Goal: Task Accomplishment & Management: Manage account settings

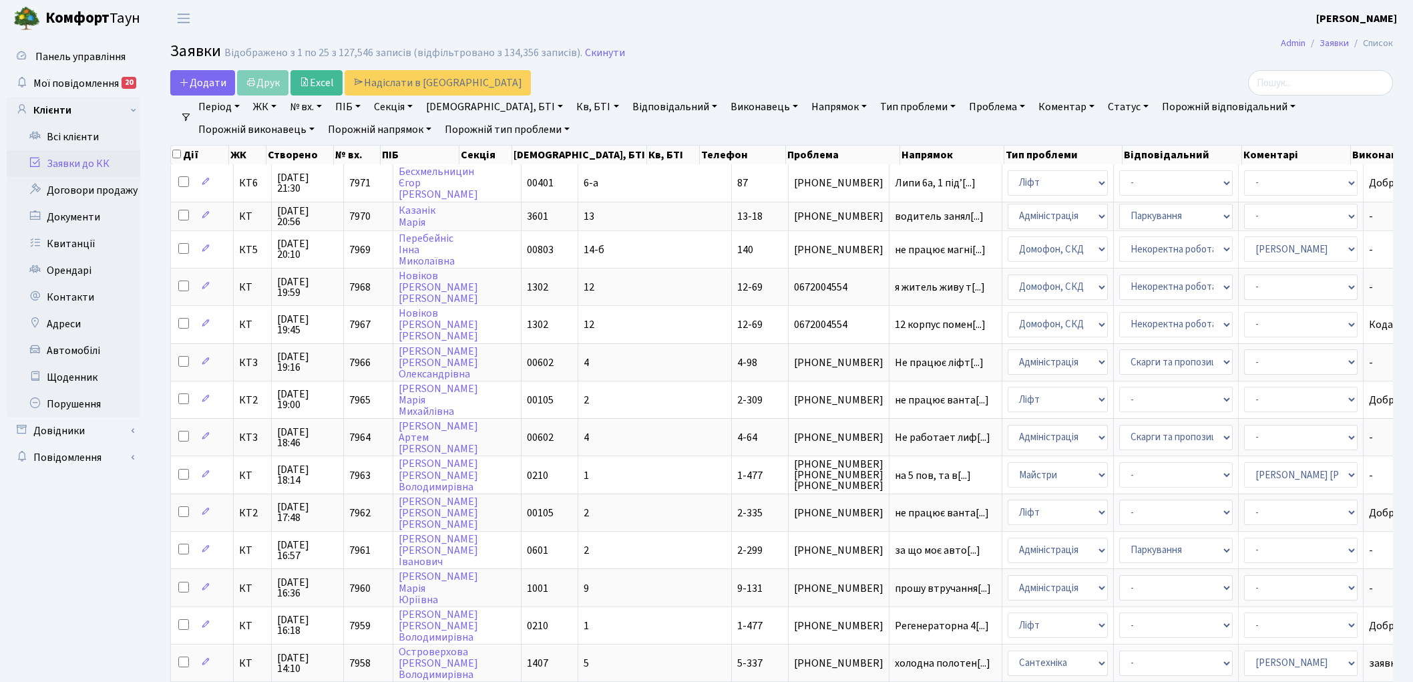
select select "25"
click at [588, 52] on link "Скинути" at bounding box center [605, 53] width 40 height 13
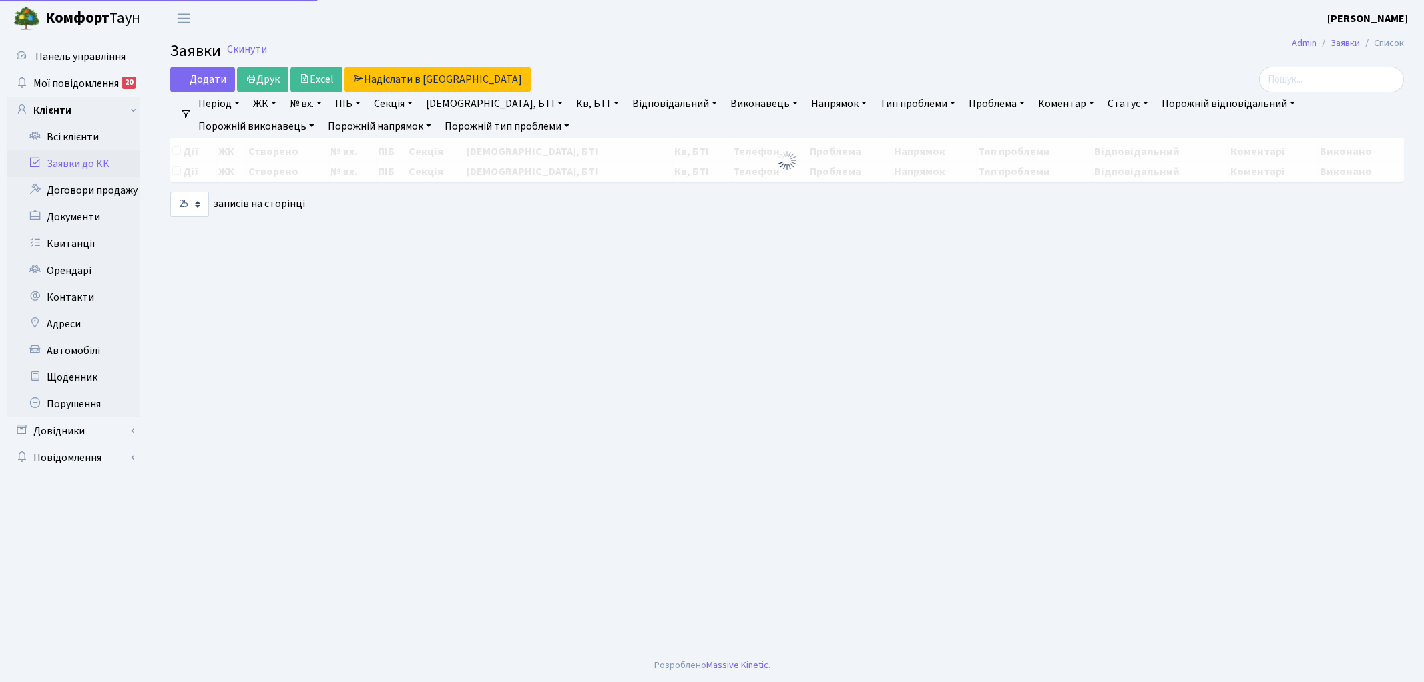
select select "25"
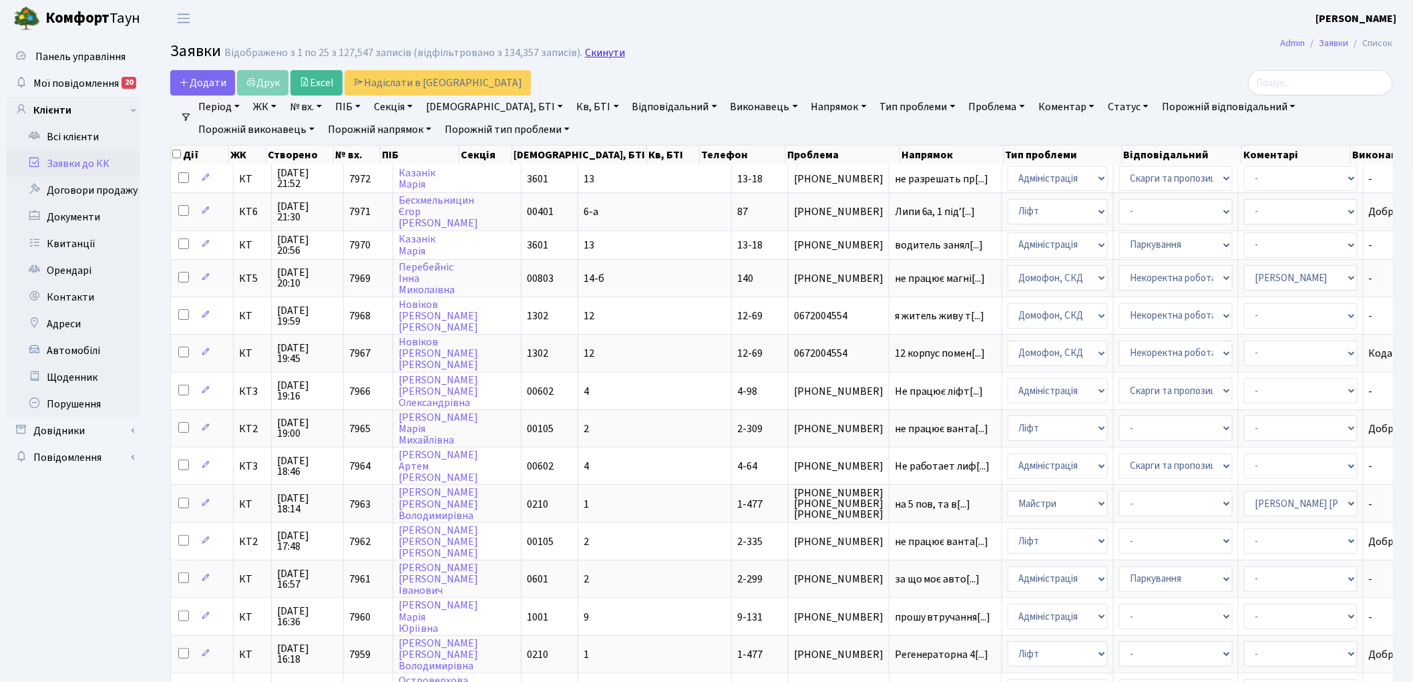
click at [590, 56] on link "Скинути" at bounding box center [605, 53] width 40 height 13
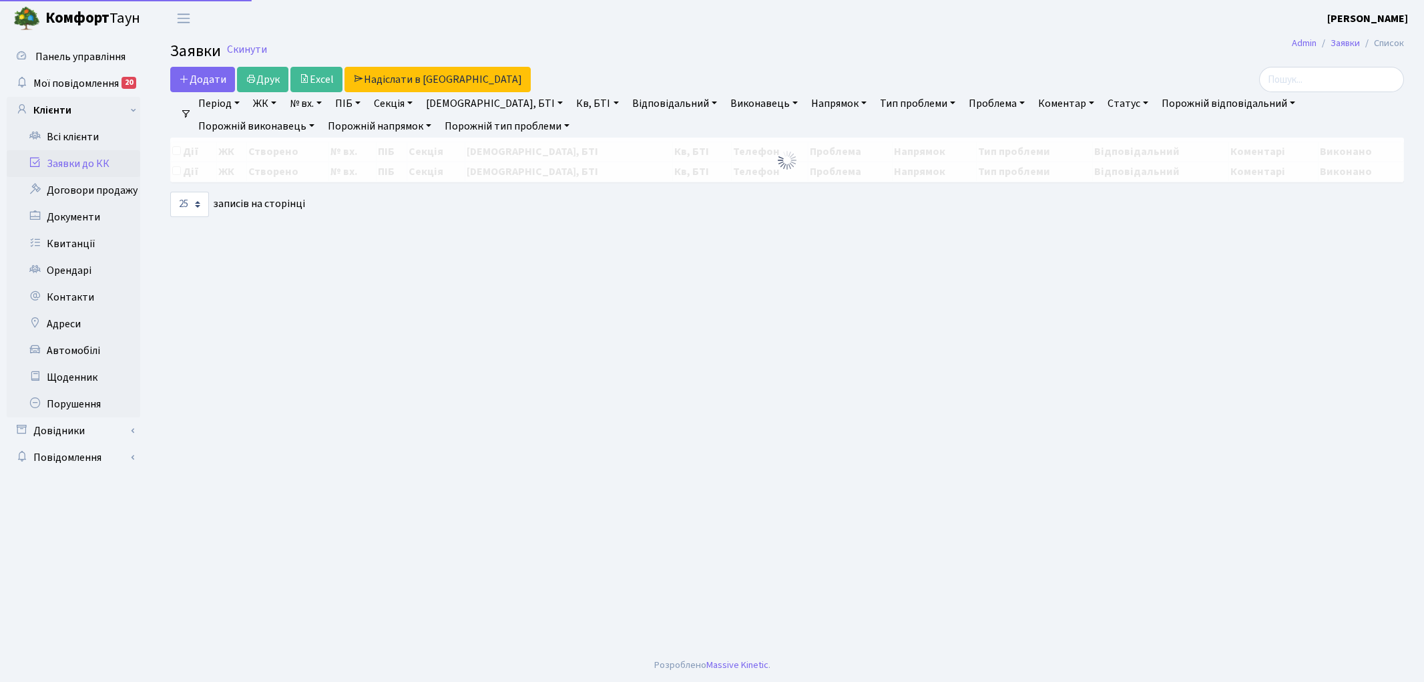
select select "25"
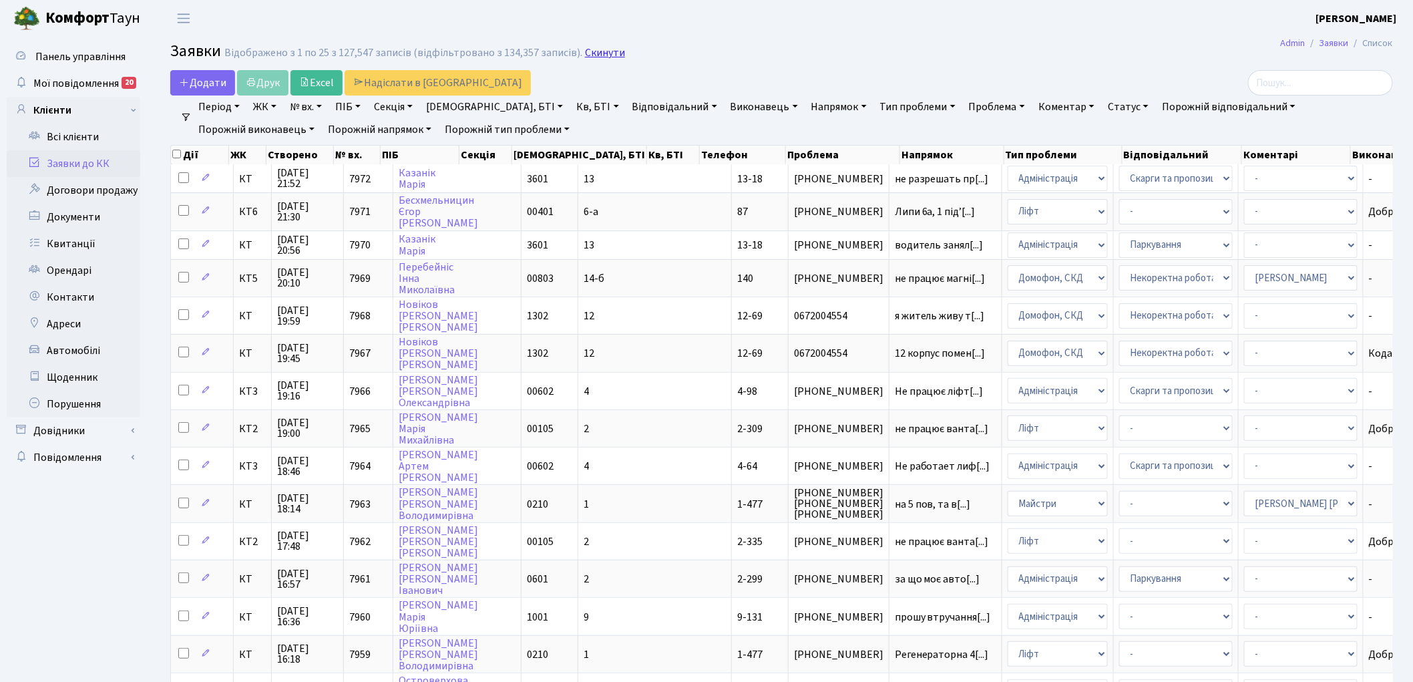
click at [590, 55] on link "Скинути" at bounding box center [605, 53] width 40 height 13
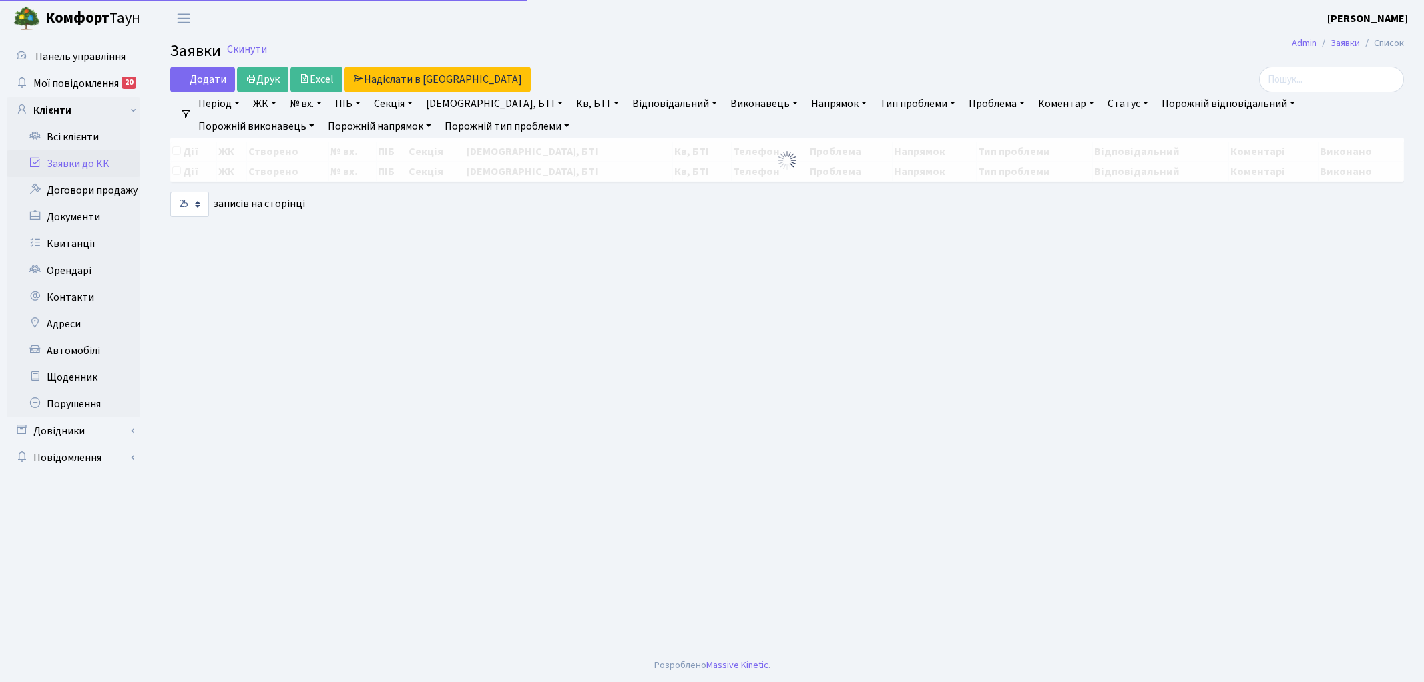
select select "25"
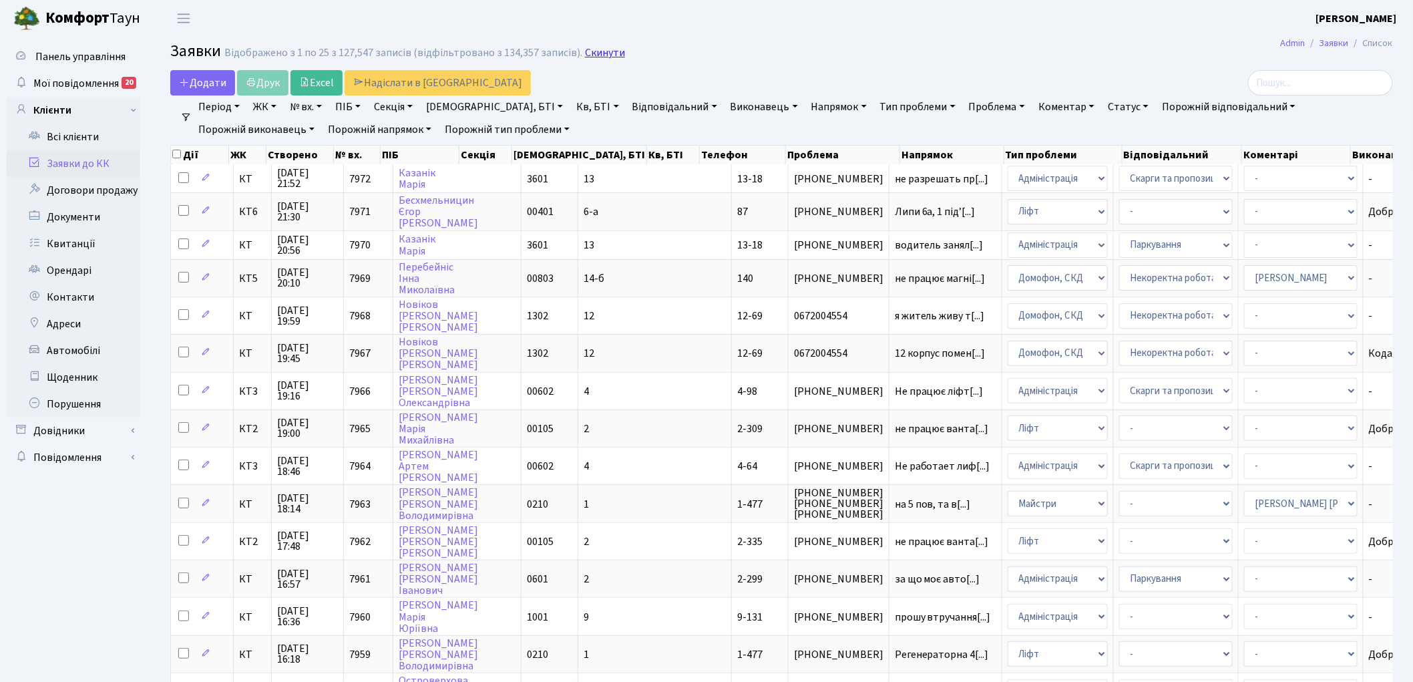
click at [598, 50] on link "Скинути" at bounding box center [605, 53] width 40 height 13
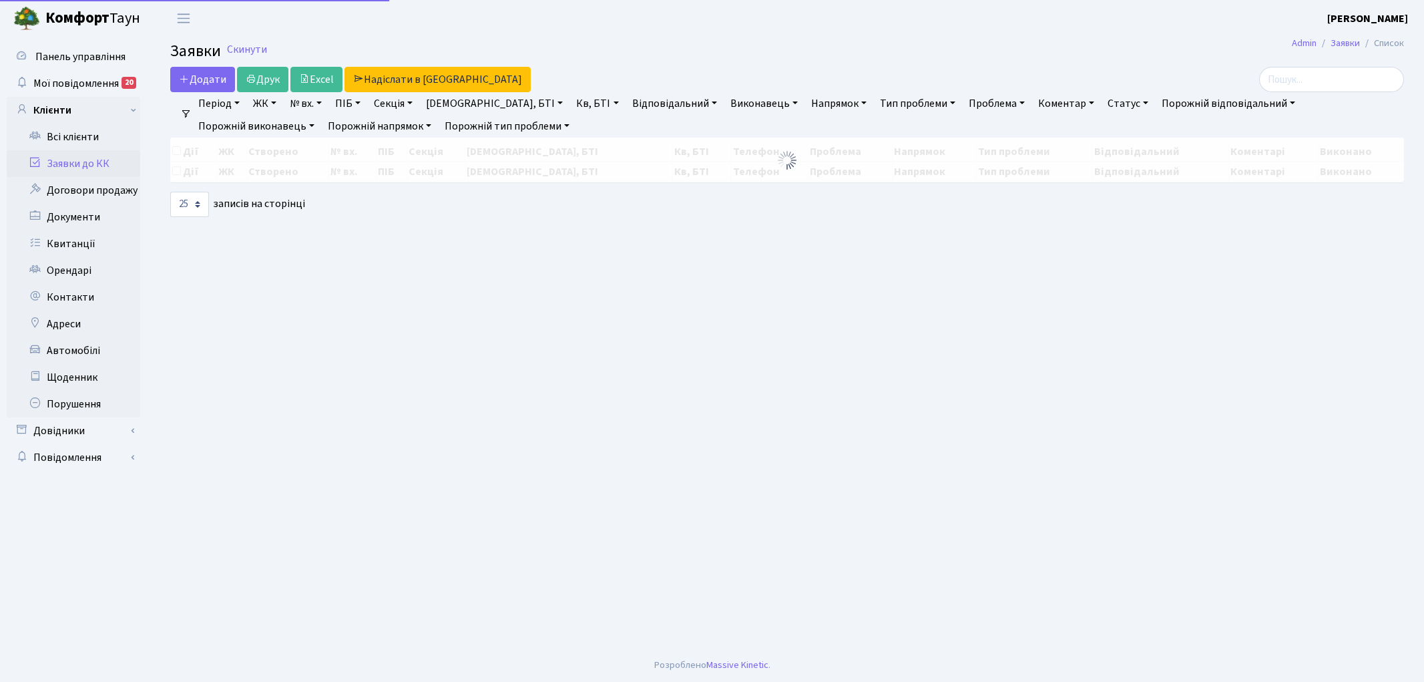
select select "25"
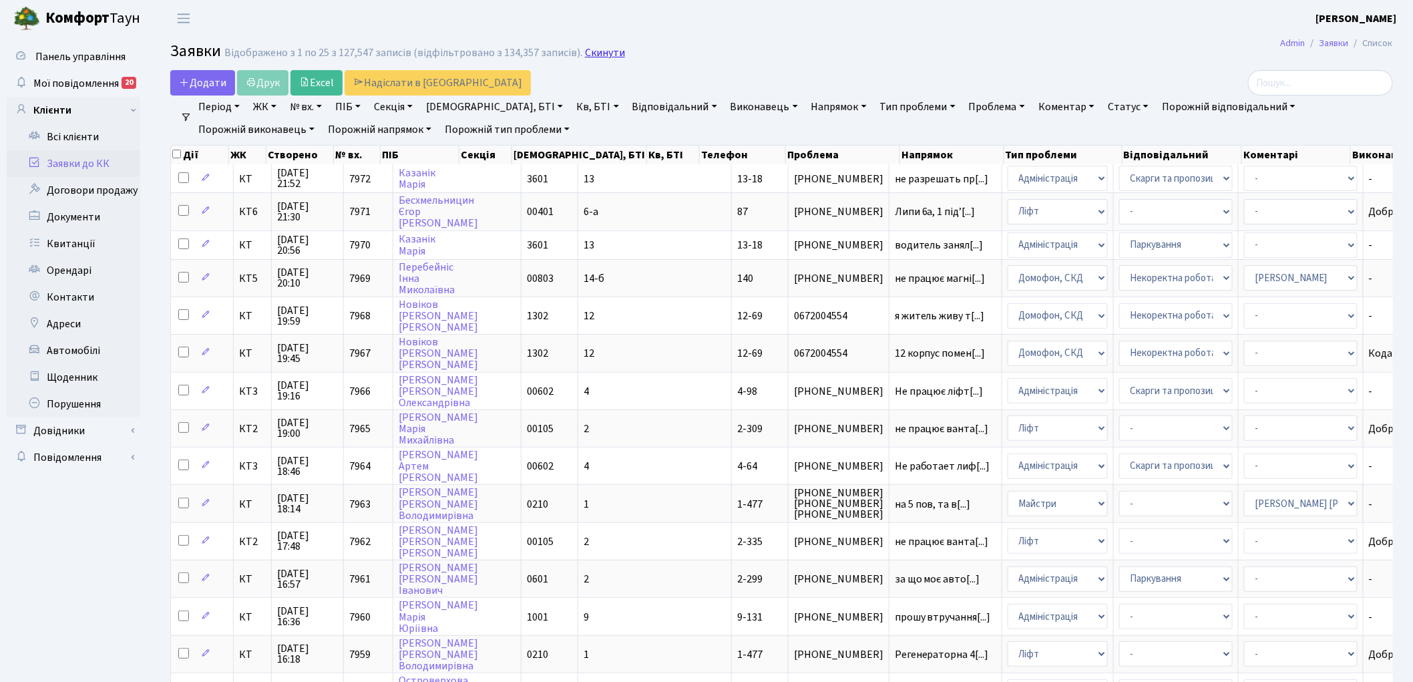
click at [593, 58] on link "Скинути" at bounding box center [605, 53] width 40 height 13
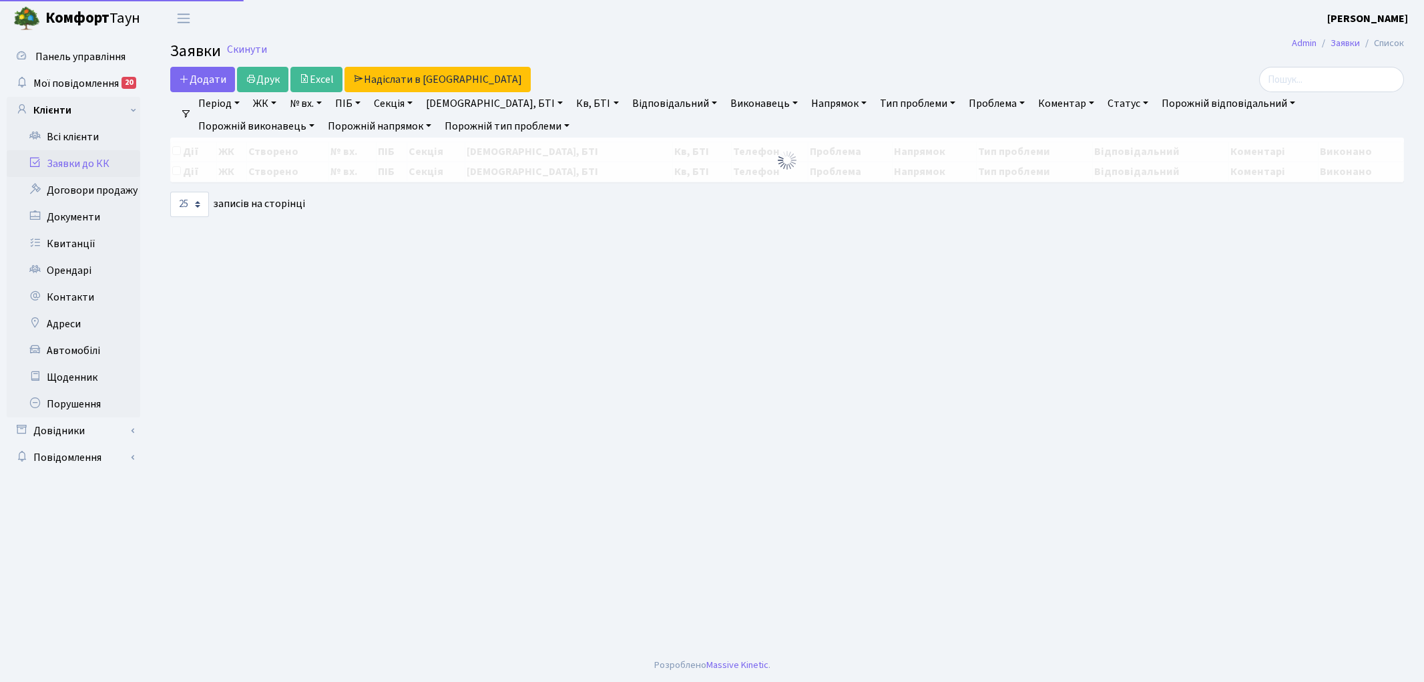
select select "25"
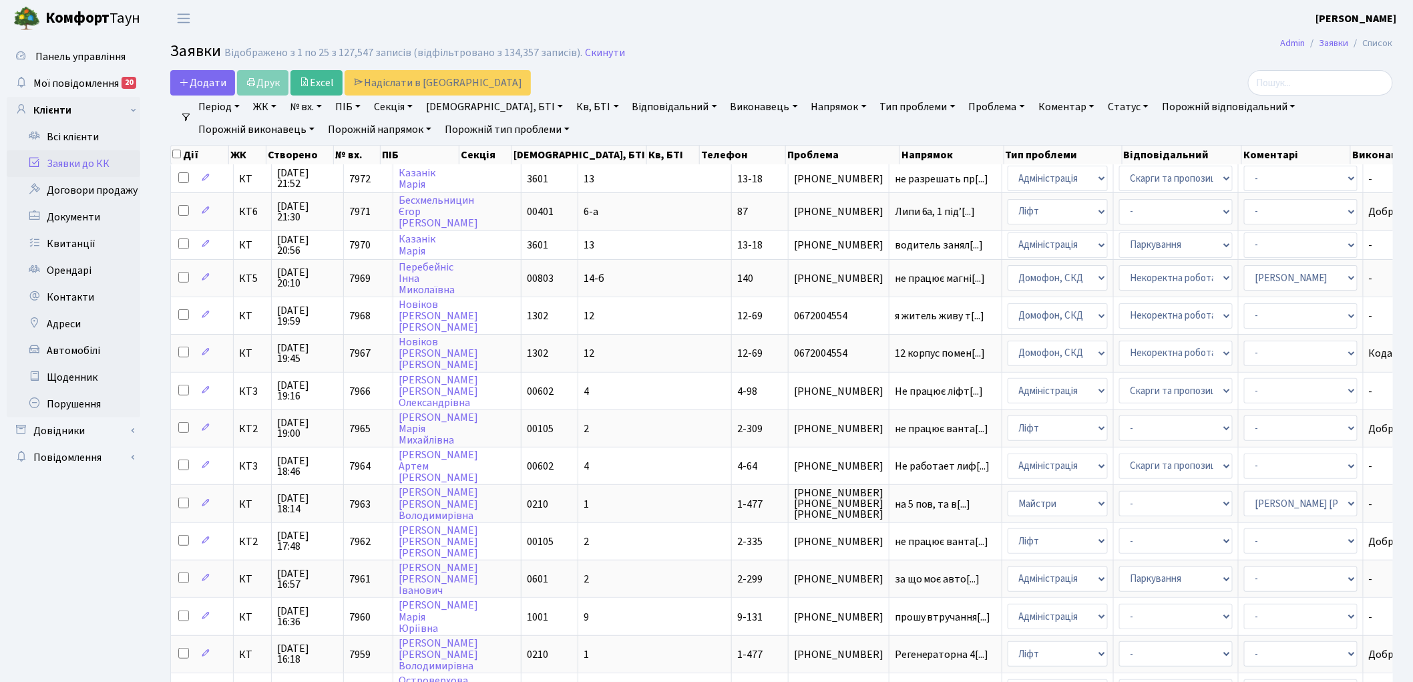
click at [806, 114] on link "Напрямок" at bounding box center [839, 106] width 66 height 23
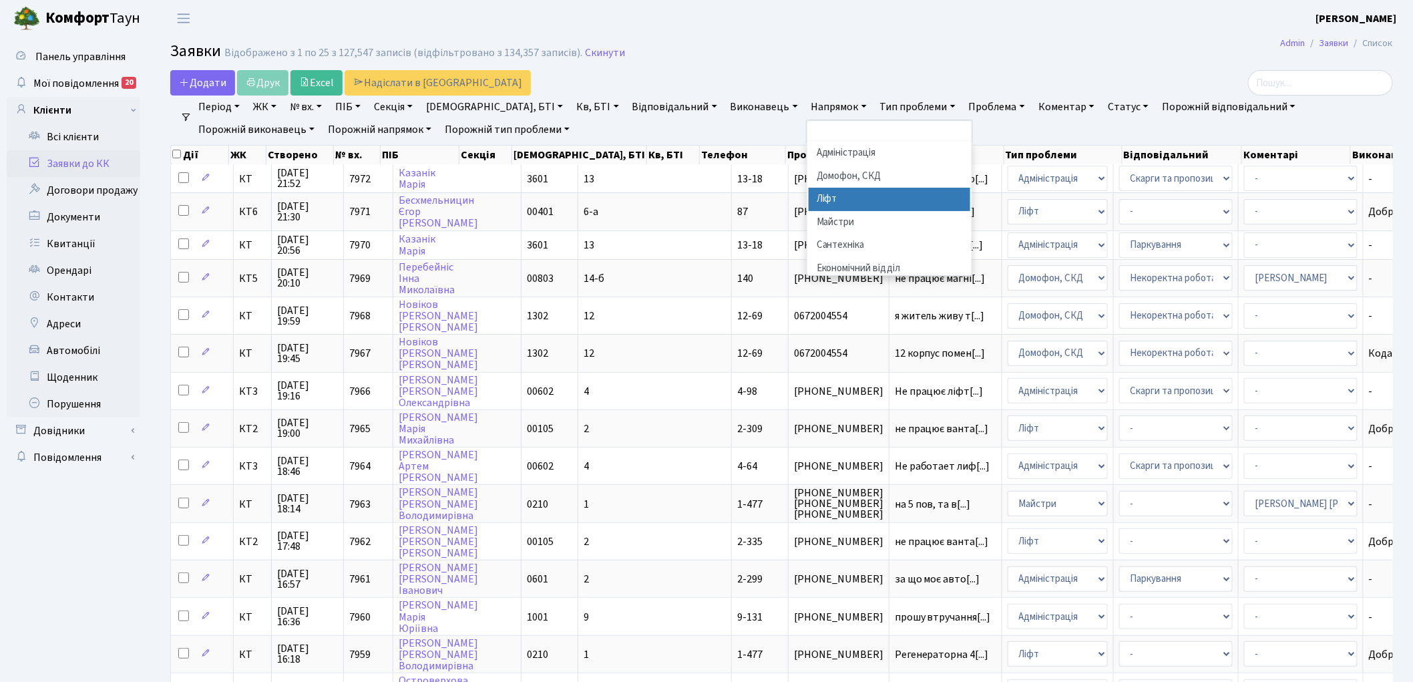
click at [809, 200] on li "Ліфт" at bounding box center [890, 199] width 162 height 23
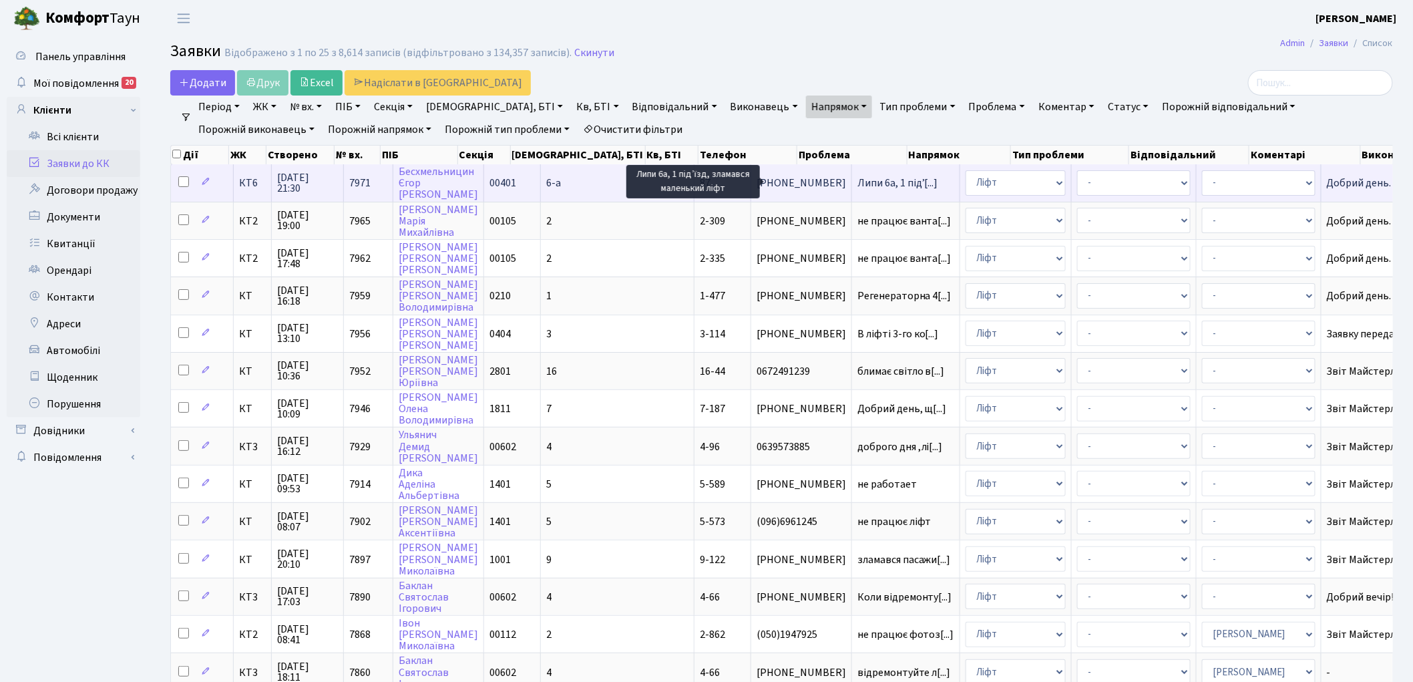
click at [857, 183] on span "Липи 6а, 1 підʼ[...]" at bounding box center [897, 183] width 81 height 15
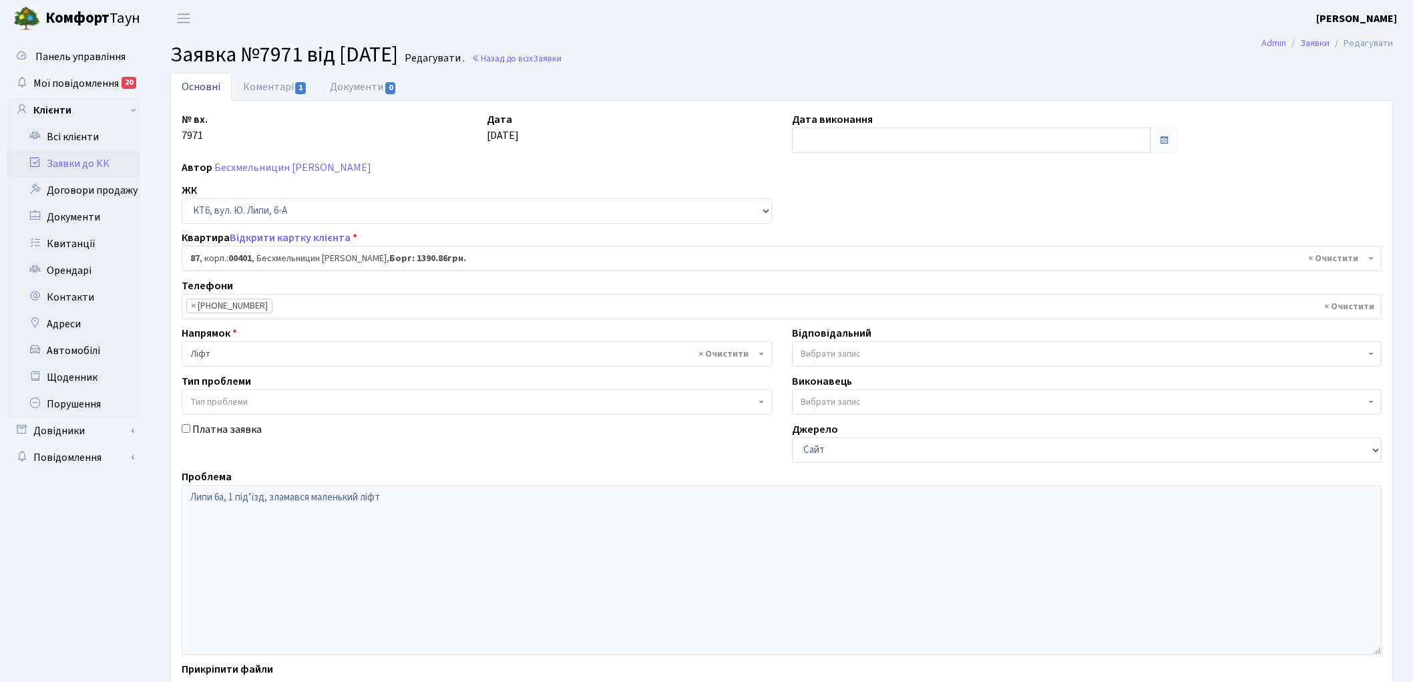
select select "17179"
click at [268, 85] on link "Коментарі 1" at bounding box center [275, 86] width 87 height 27
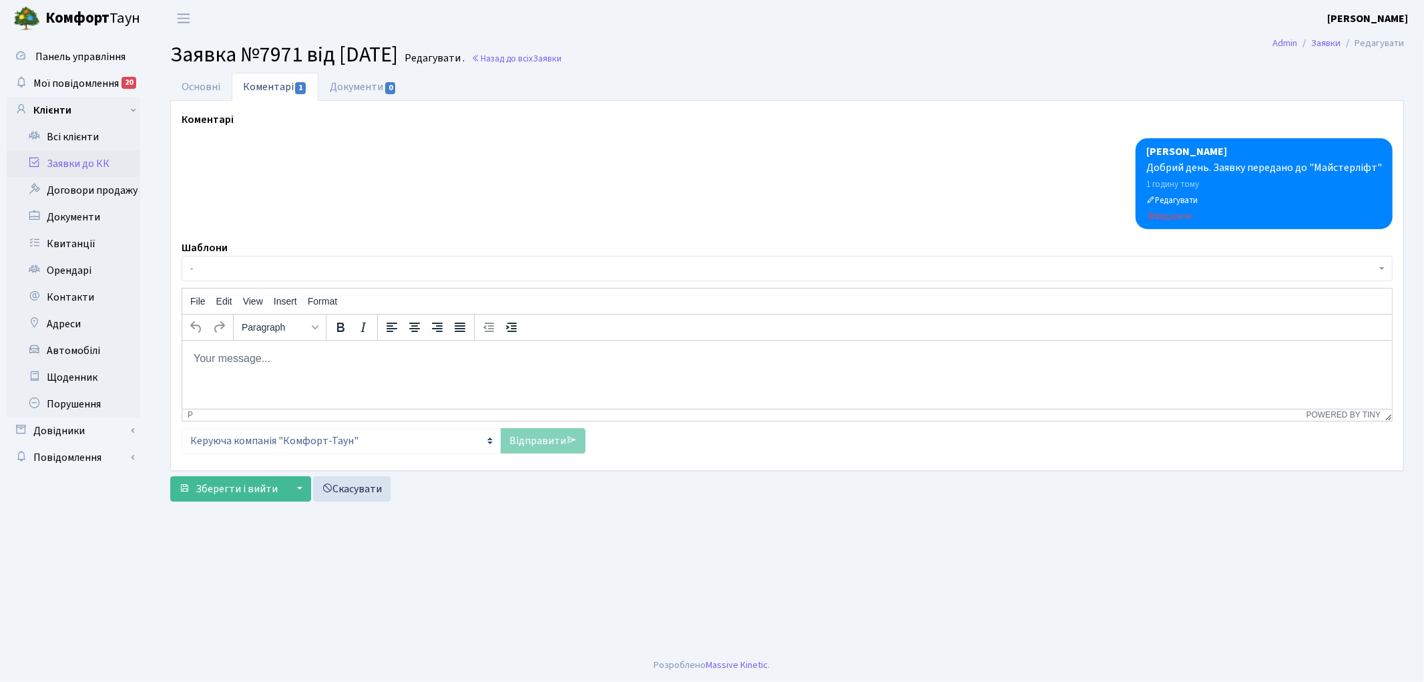
click at [469, 270] on span "-" at bounding box center [783, 268] width 1186 height 13
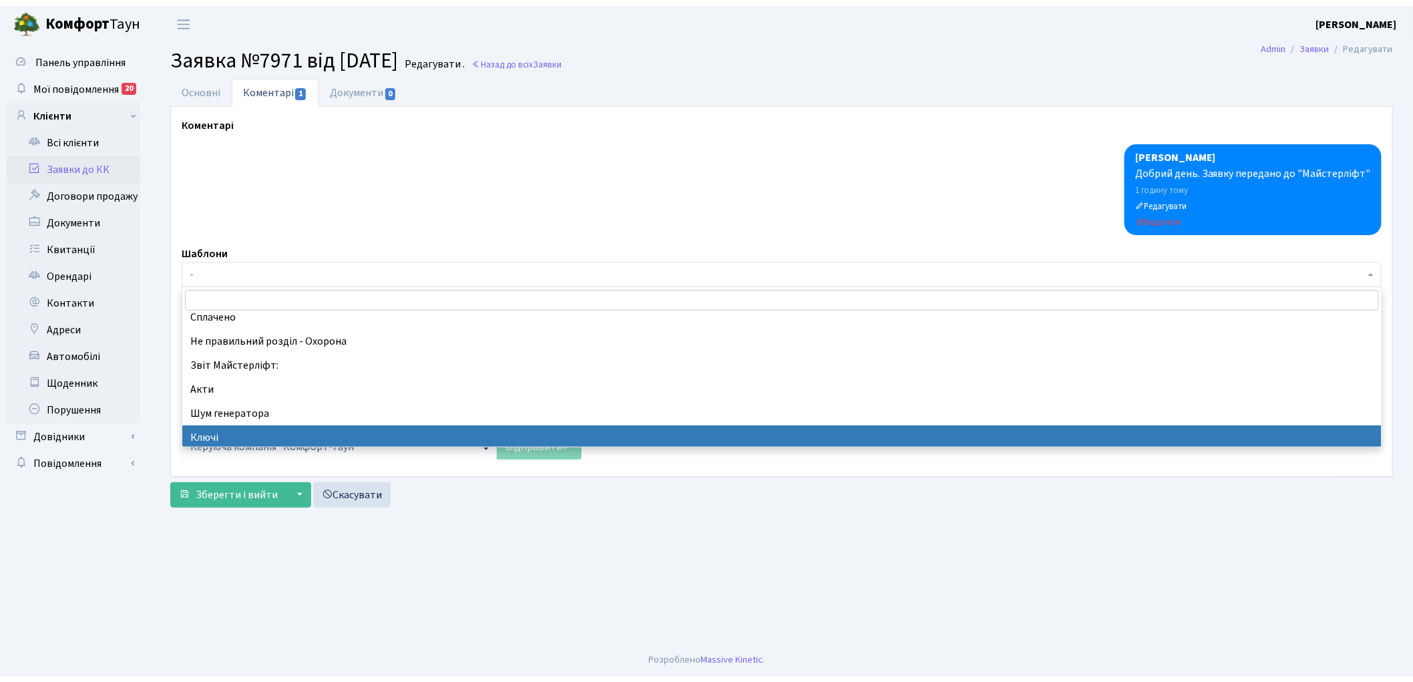
scroll to position [296, 0]
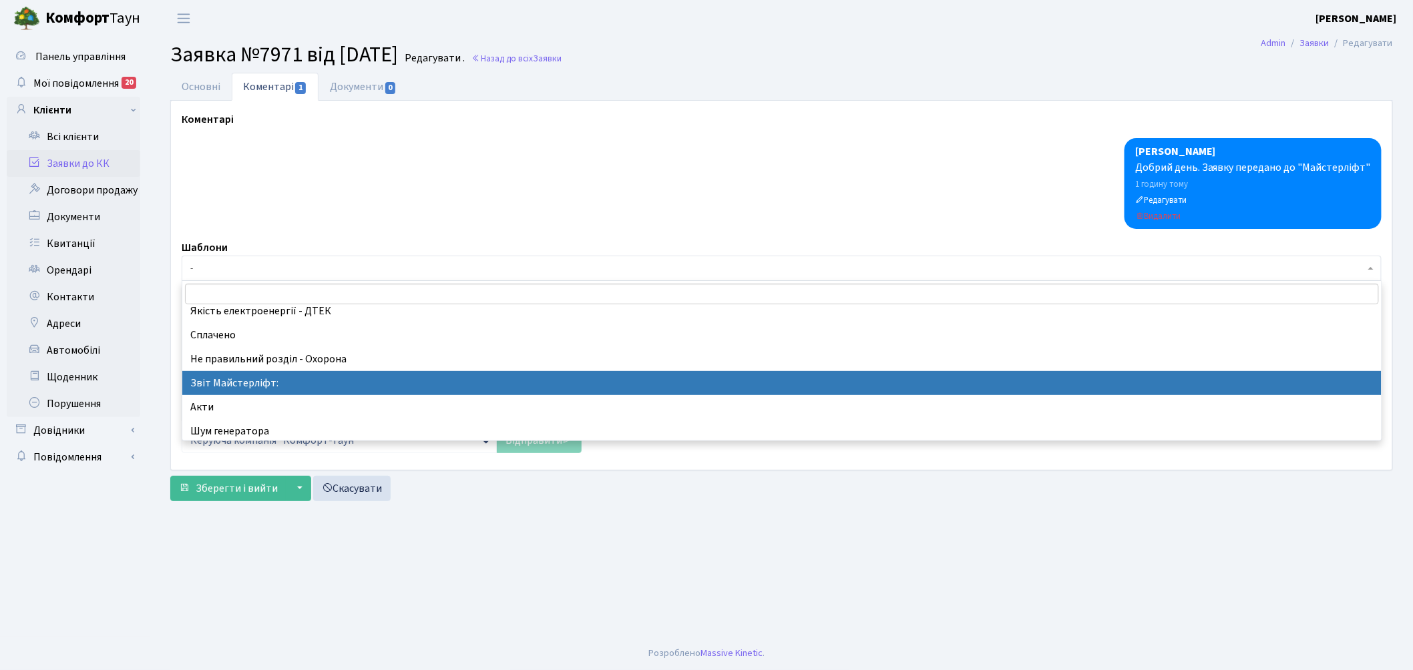
select select "37"
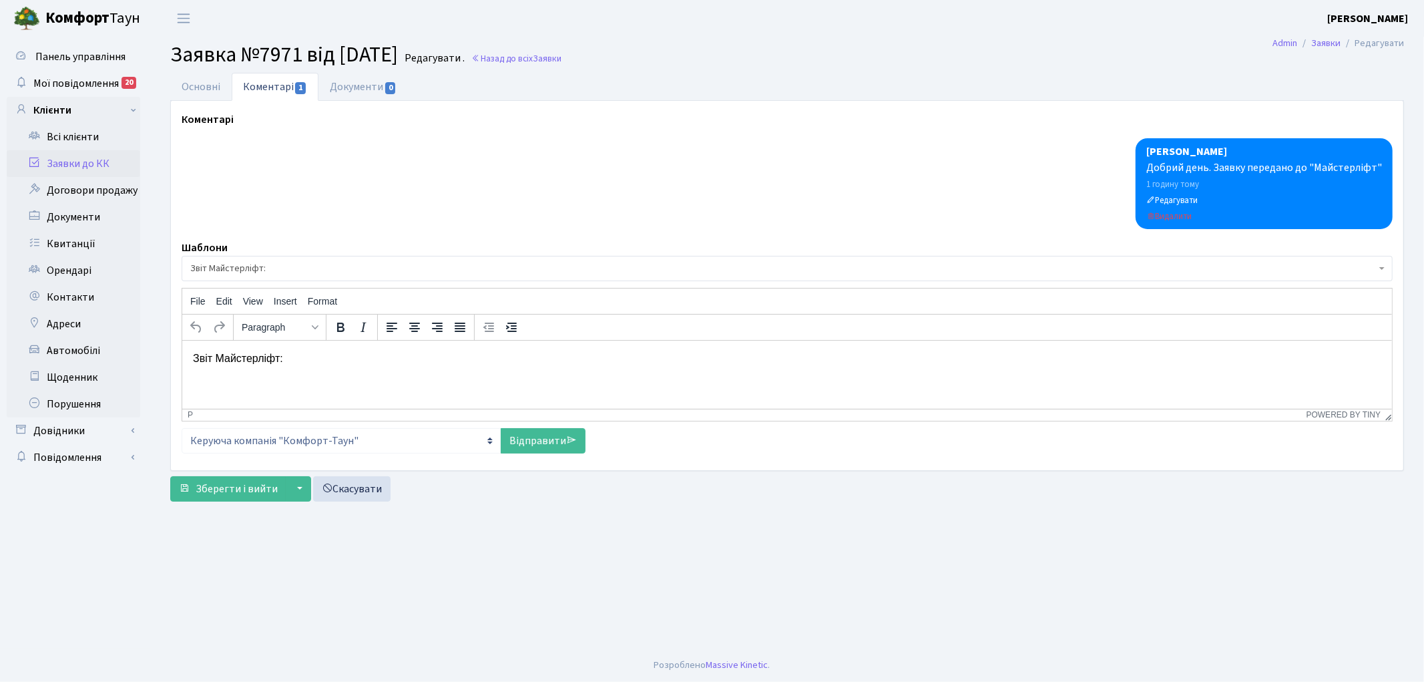
click at [350, 351] on p "Звіт Майстерліфт:" at bounding box center [786, 358] width 1188 height 15
click at [536, 441] on link "Відправити" at bounding box center [543, 440] width 85 height 25
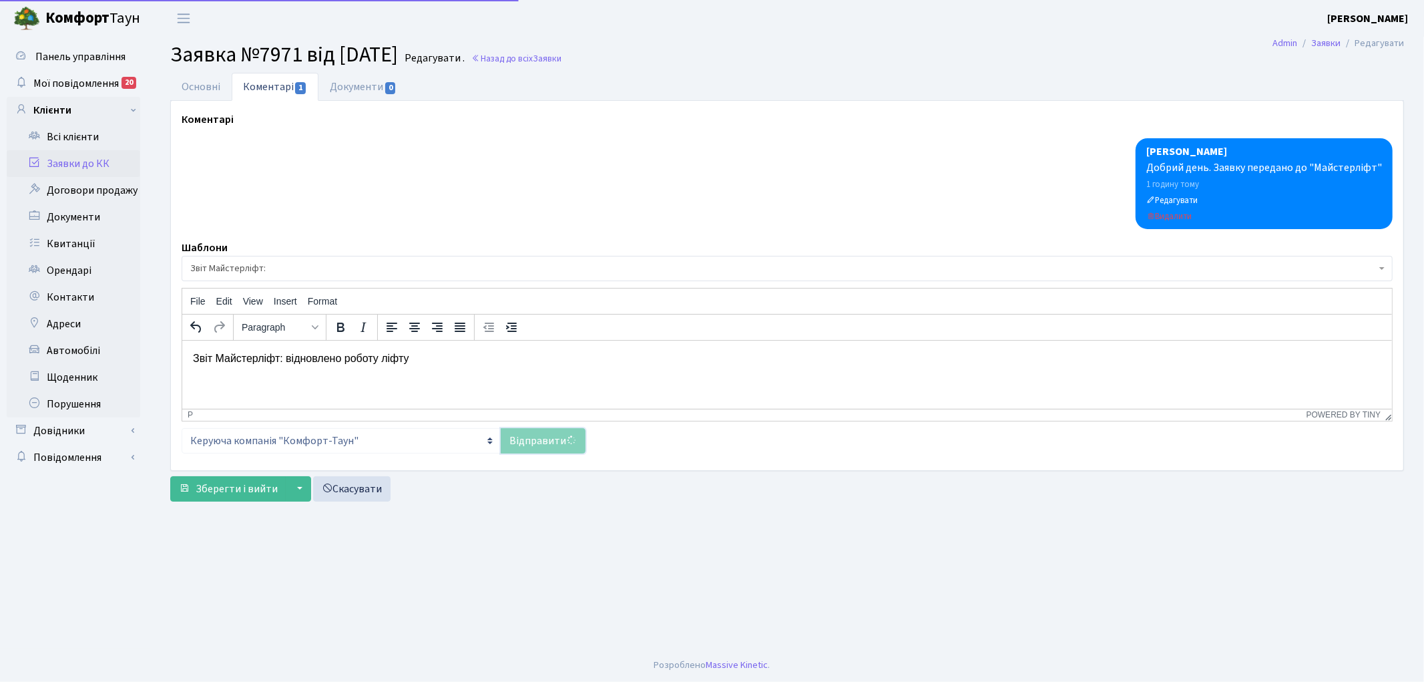
select select
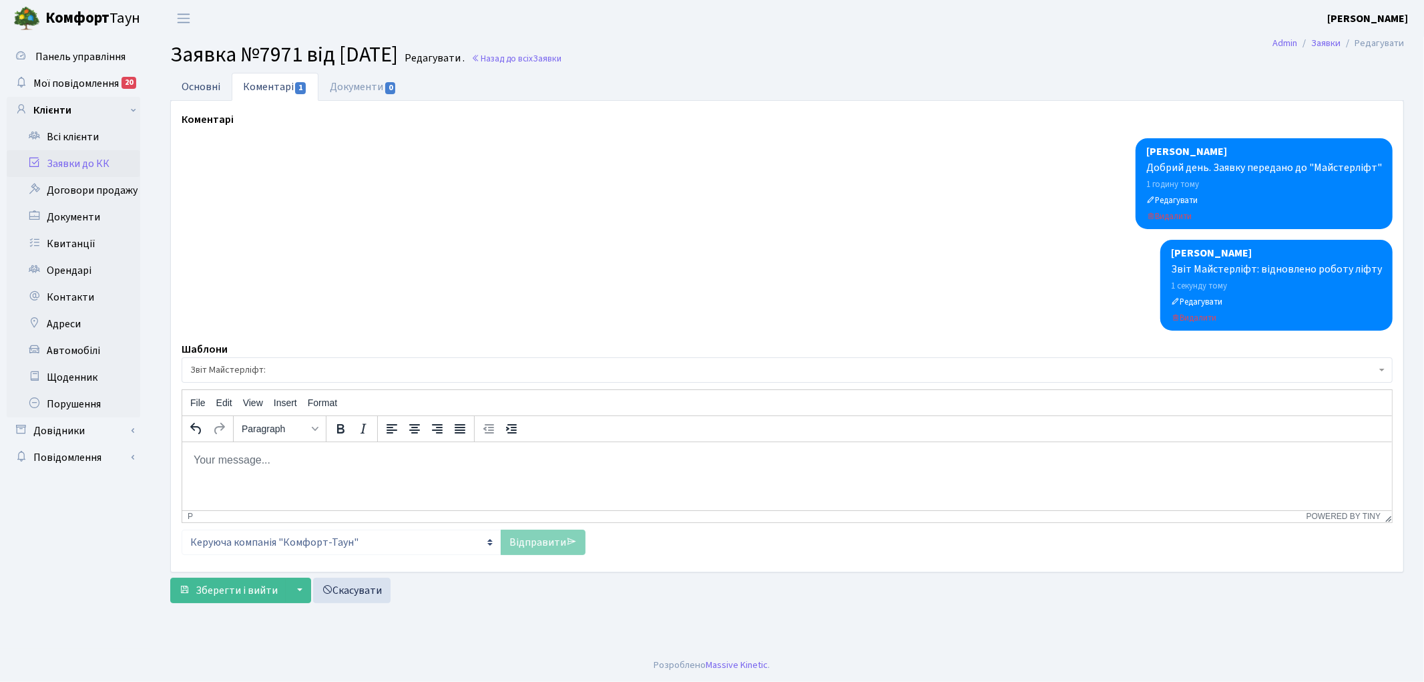
click at [198, 87] on link "Основні" at bounding box center [200, 86] width 61 height 27
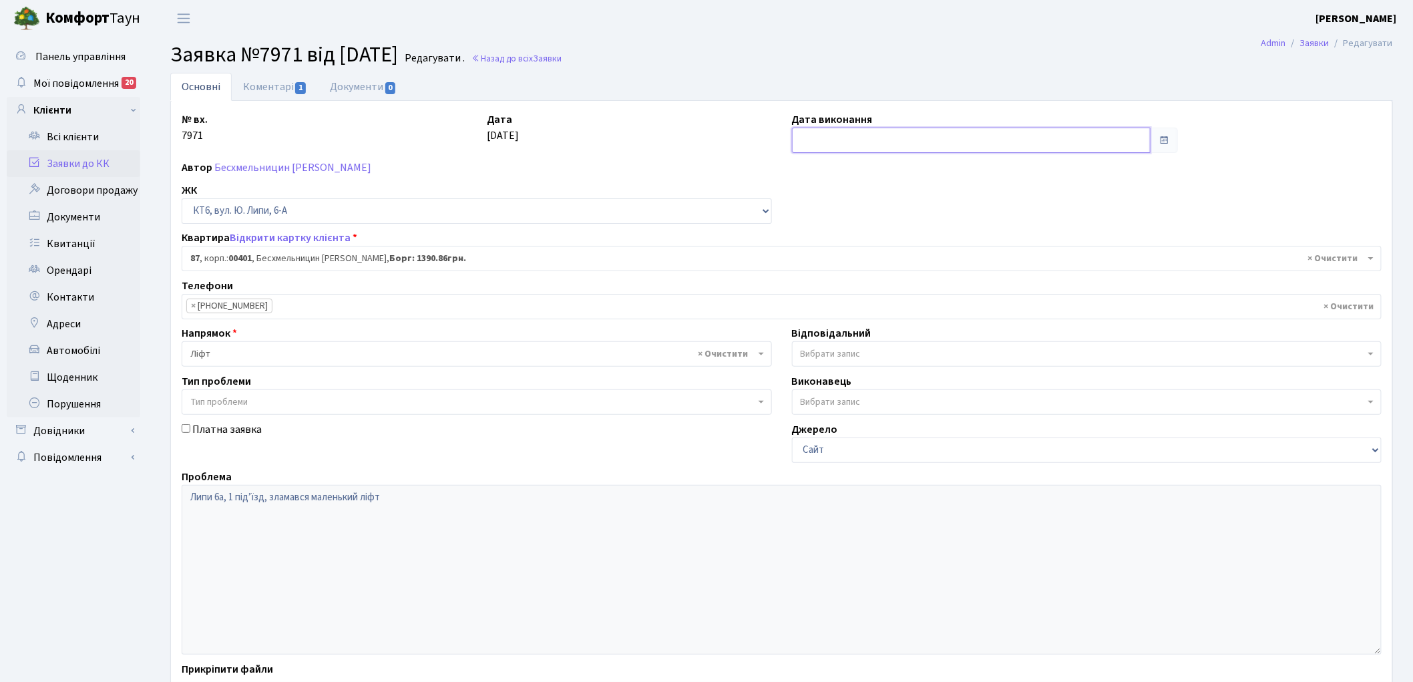
click at [871, 146] on input "text" at bounding box center [971, 140] width 359 height 25
click at [883, 250] on td "12" at bounding box center [885, 248] width 20 height 20
type input "[DATE]"
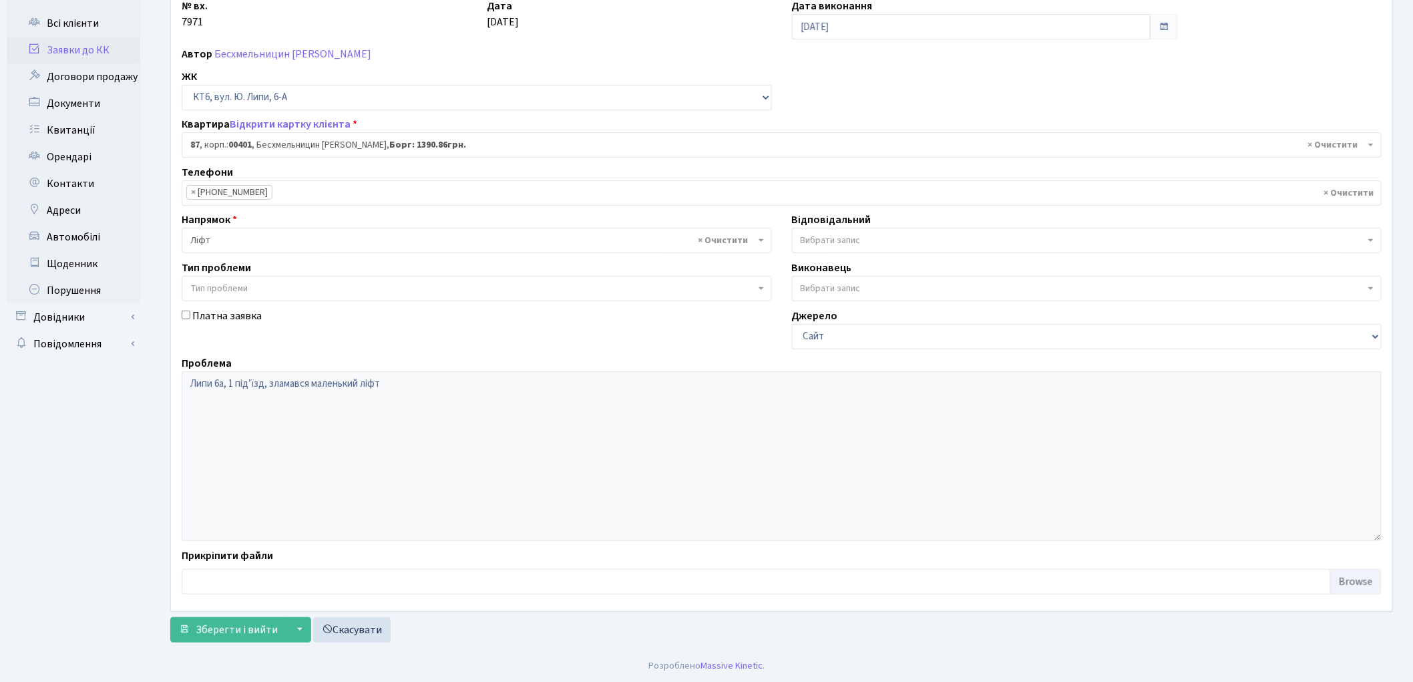
scroll to position [115, 0]
click at [200, 631] on span "Зберегти і вийти" at bounding box center [237, 629] width 82 height 15
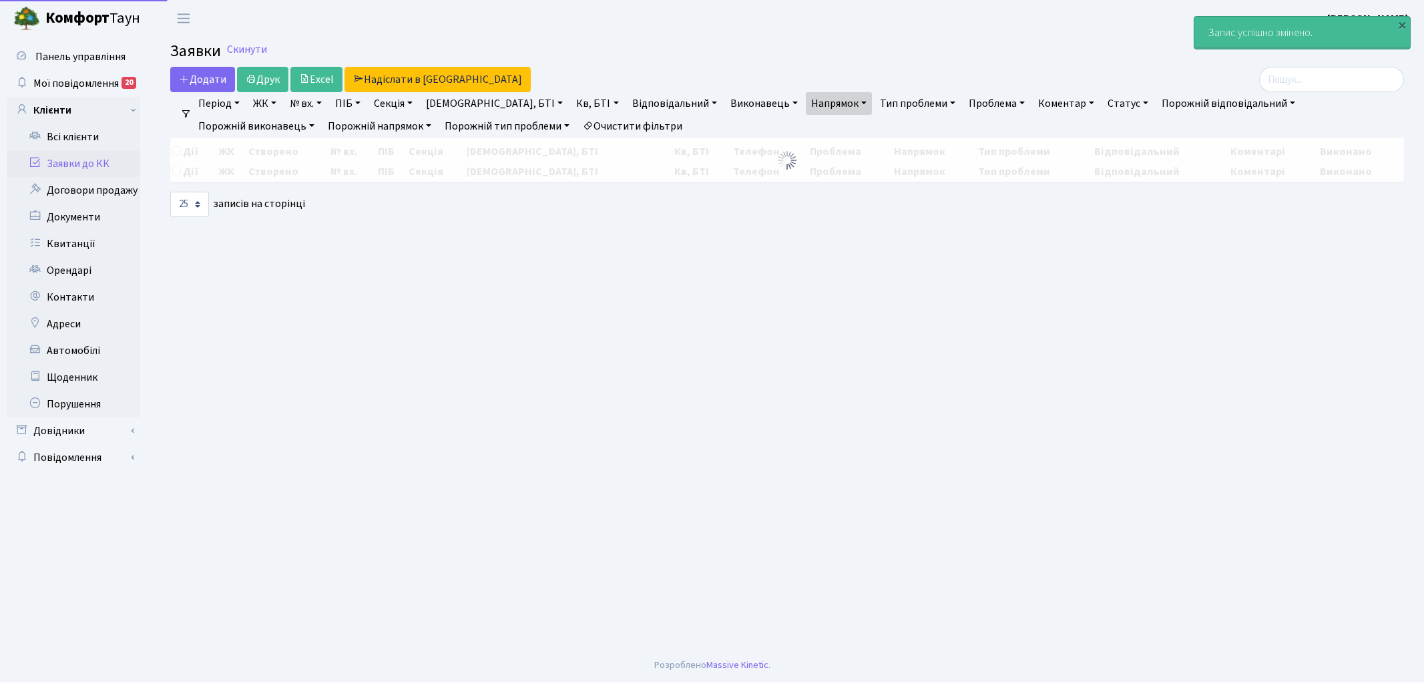
select select "25"
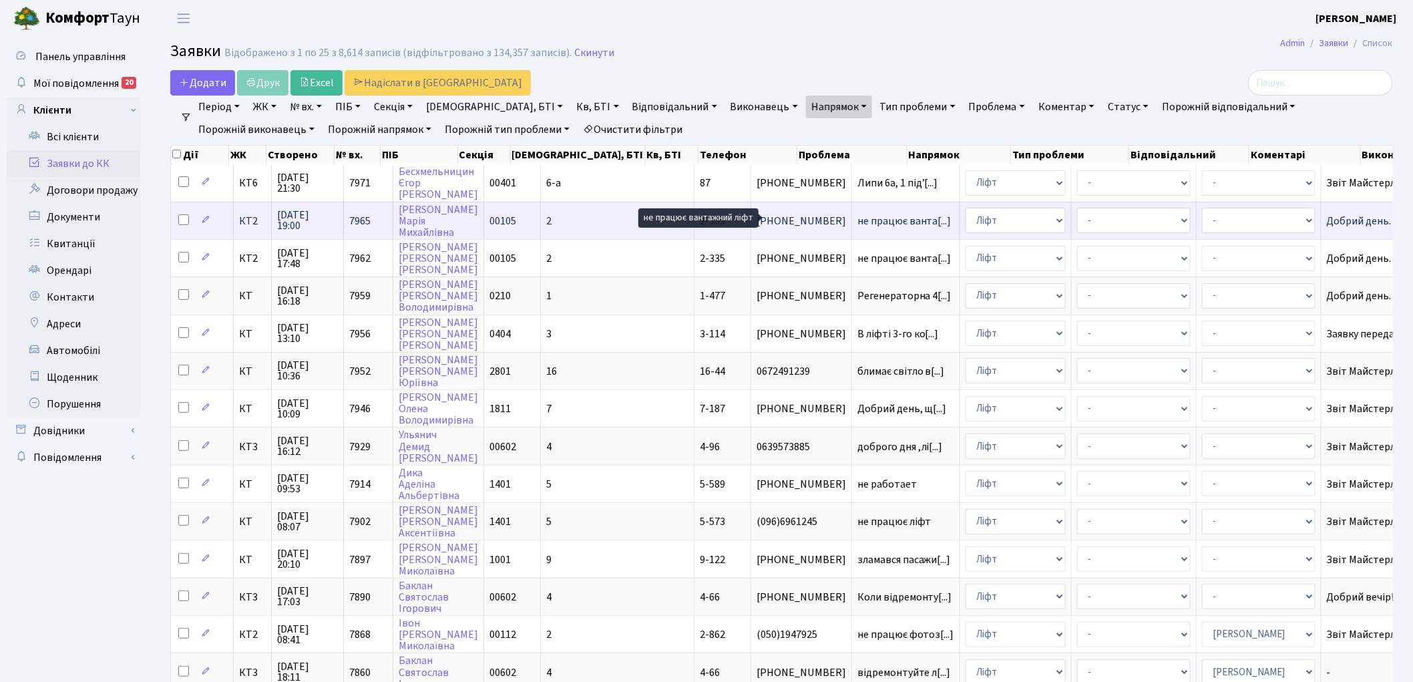
click at [857, 214] on span "не працює ванта[...]" at bounding box center [904, 221] width 94 height 15
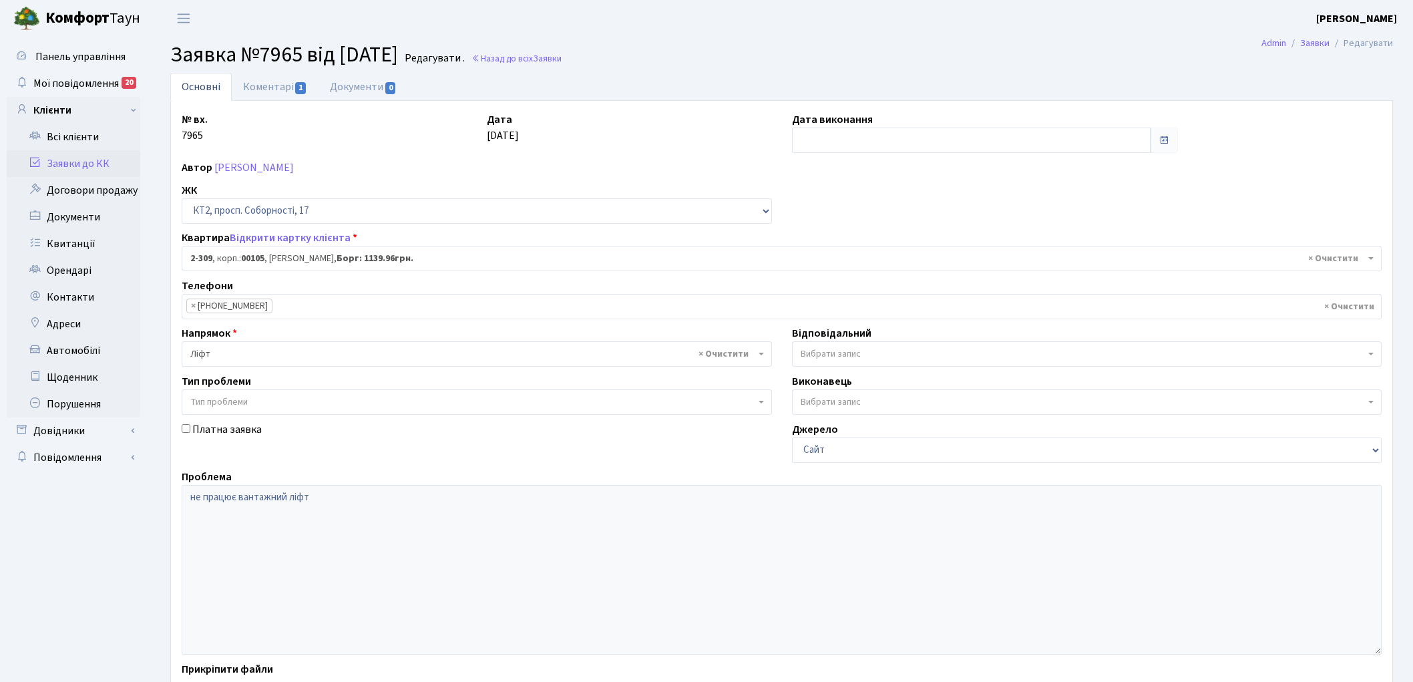
select select "15360"
click at [277, 85] on link "Коментарі 1" at bounding box center [275, 86] width 87 height 27
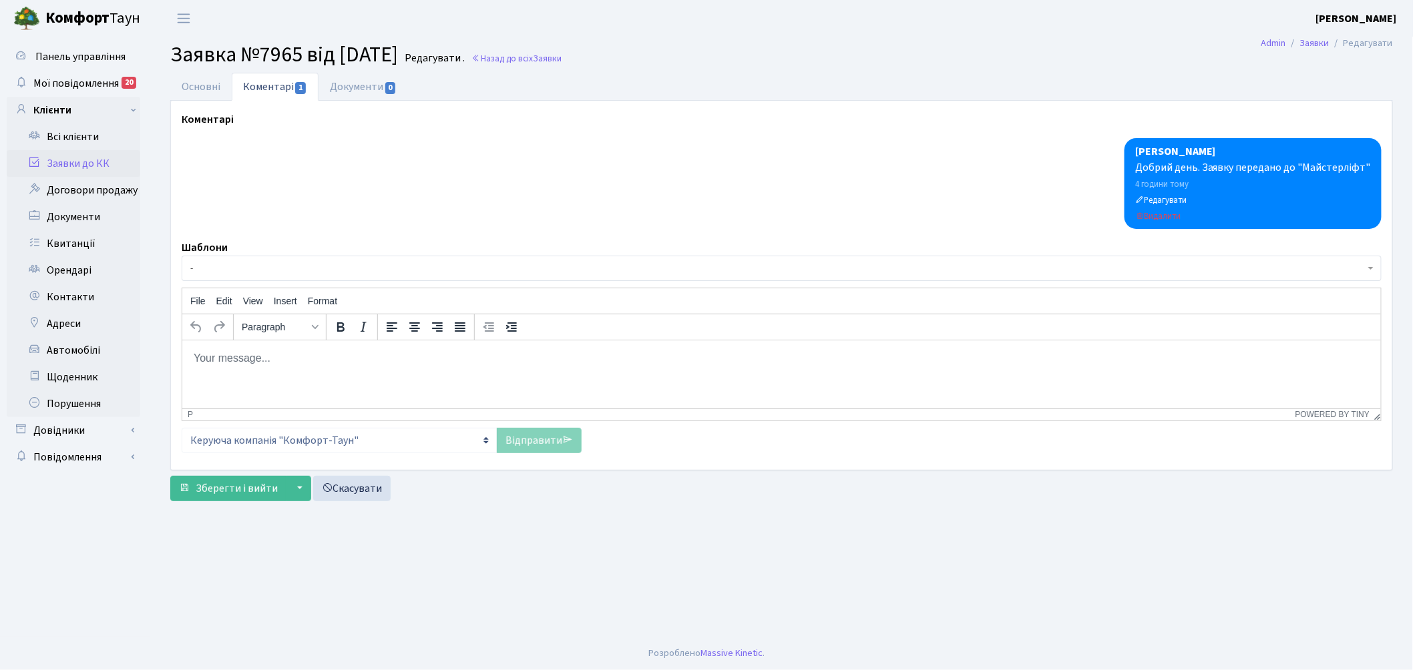
click at [283, 275] on span "-" at bounding box center [777, 268] width 1174 height 13
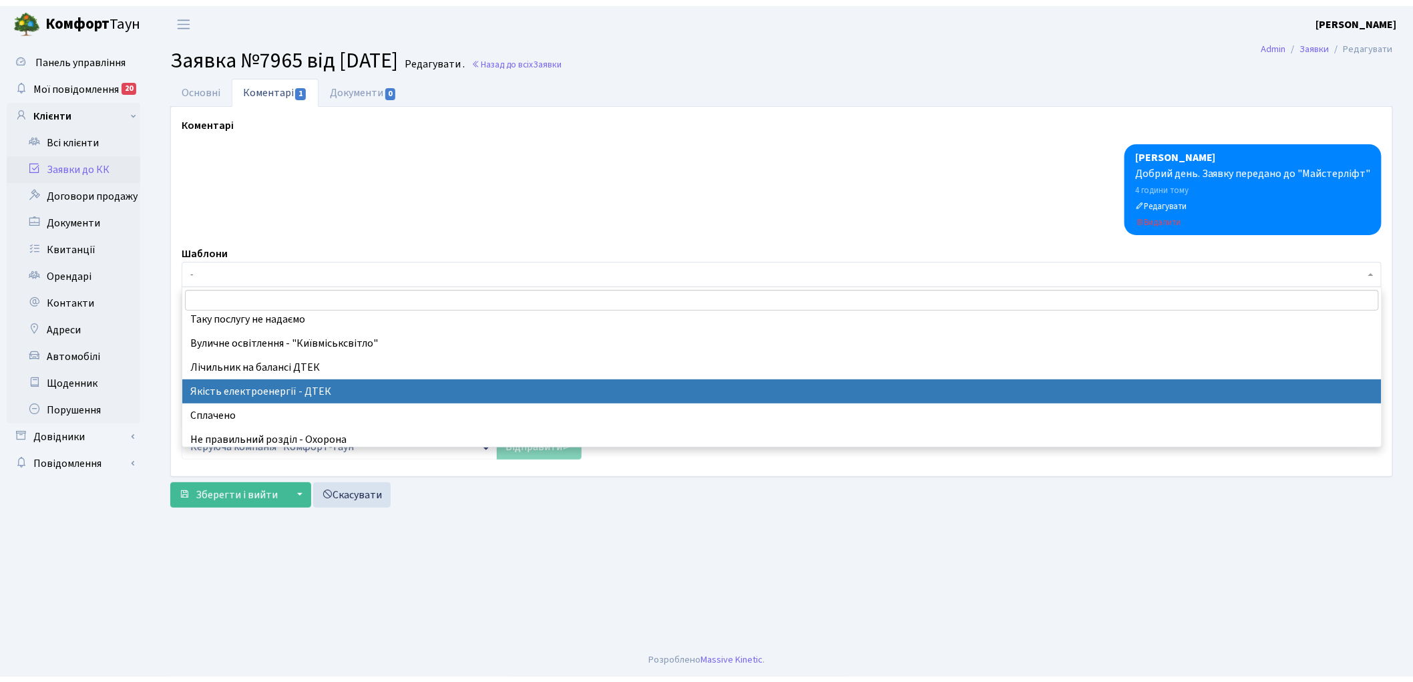
scroll to position [296, 0]
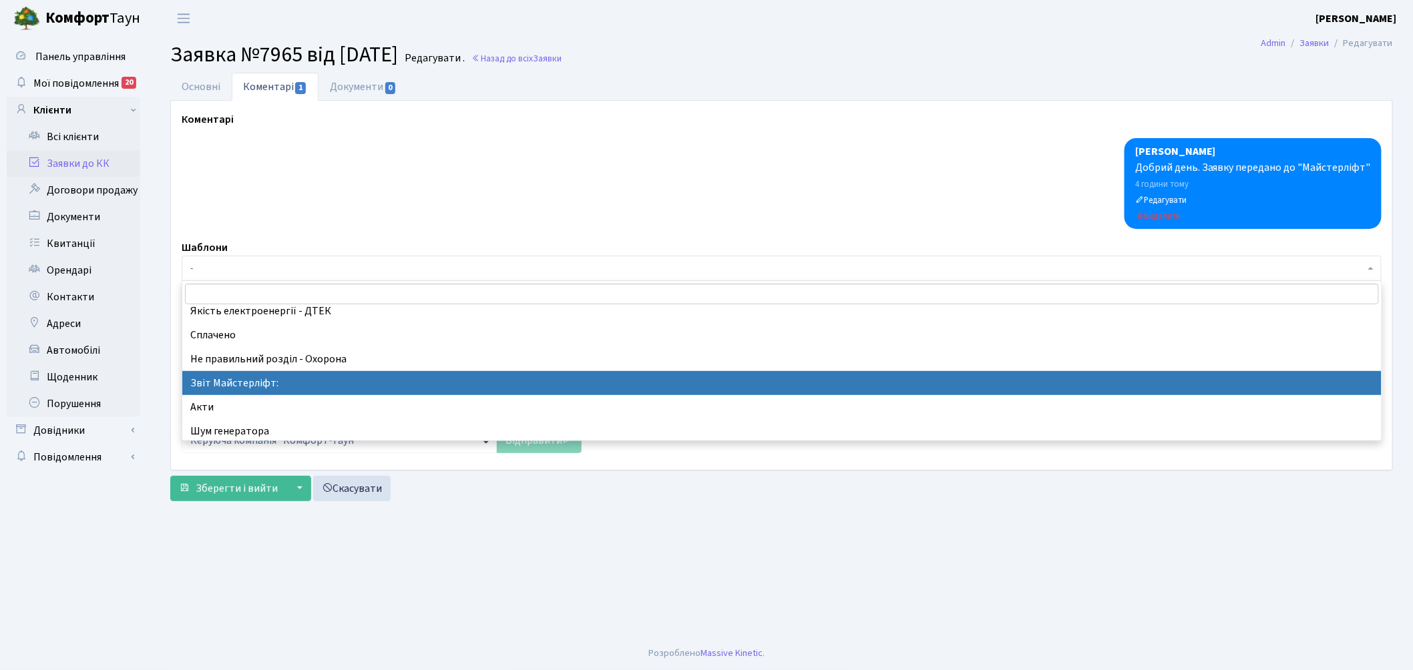
select select "37"
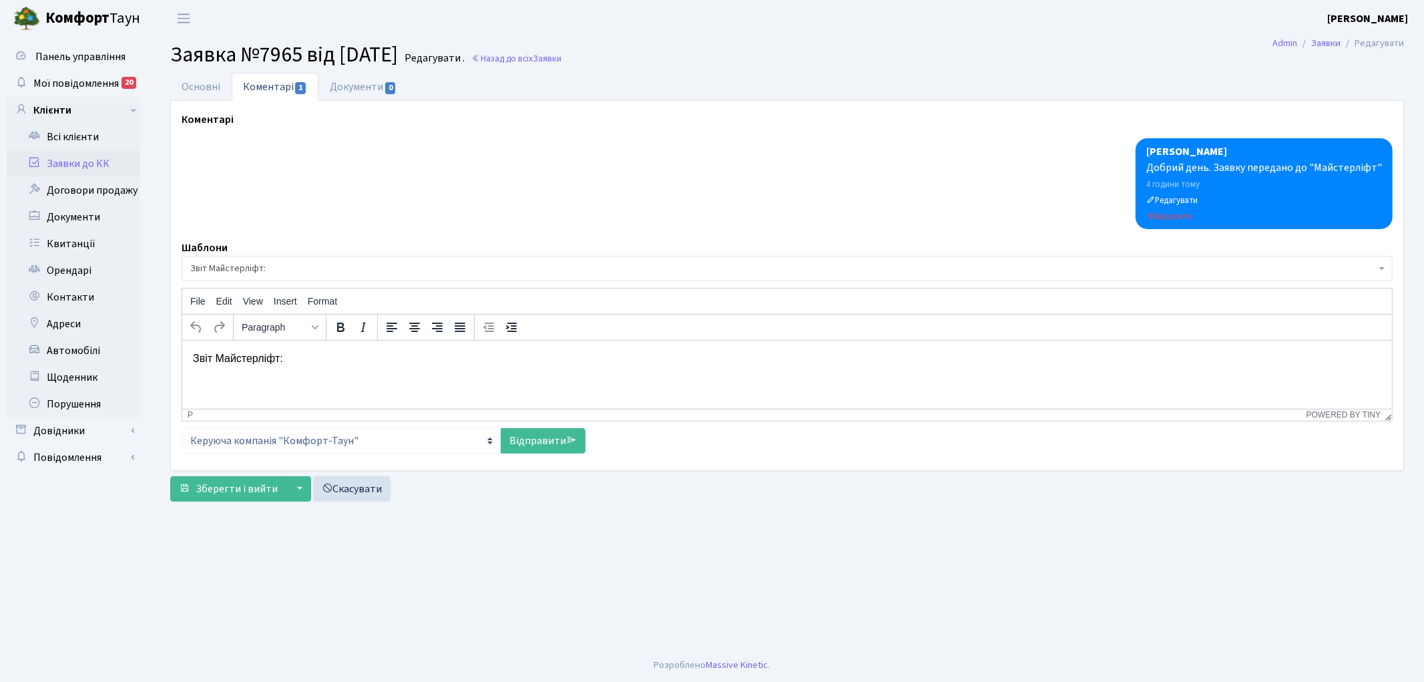
click at [314, 358] on p "Звіт Майстерліфт:" at bounding box center [786, 358] width 1188 height 15
click at [535, 435] on link "Відправити" at bounding box center [543, 440] width 85 height 25
select select
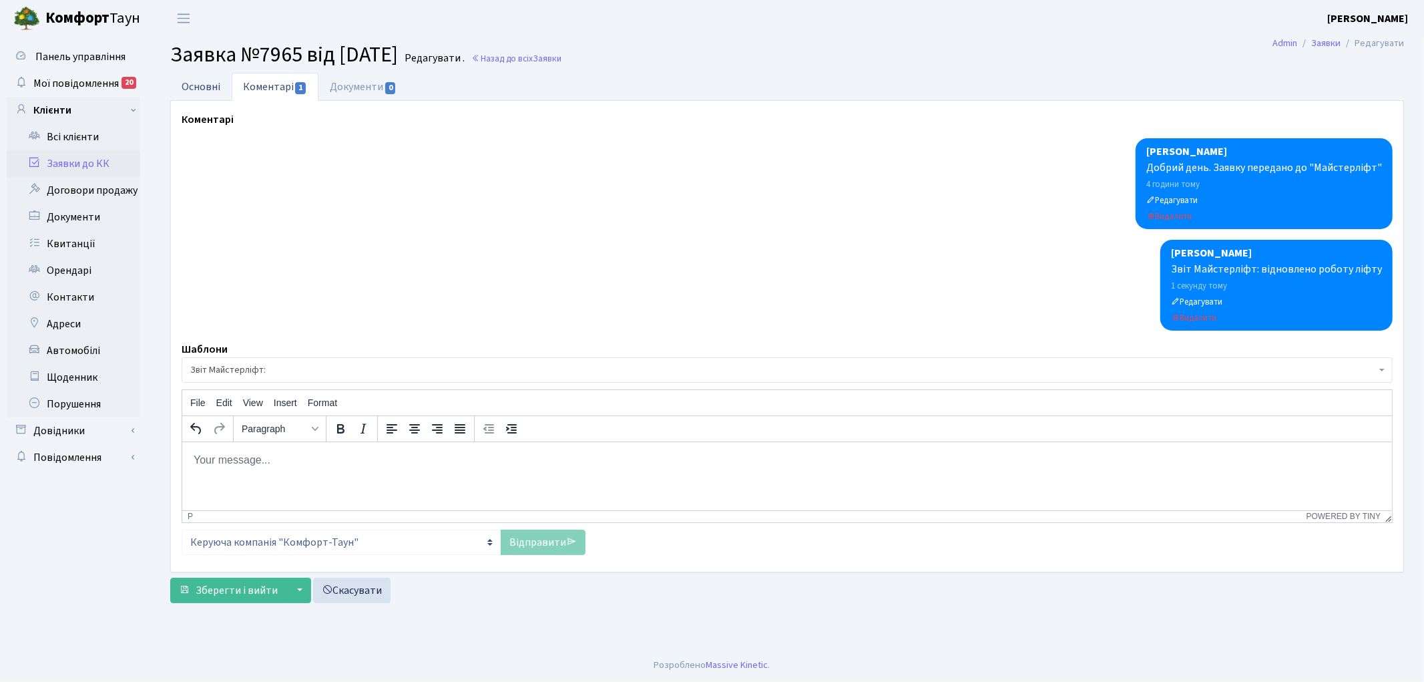
click at [196, 90] on link "Основні" at bounding box center [200, 86] width 61 height 27
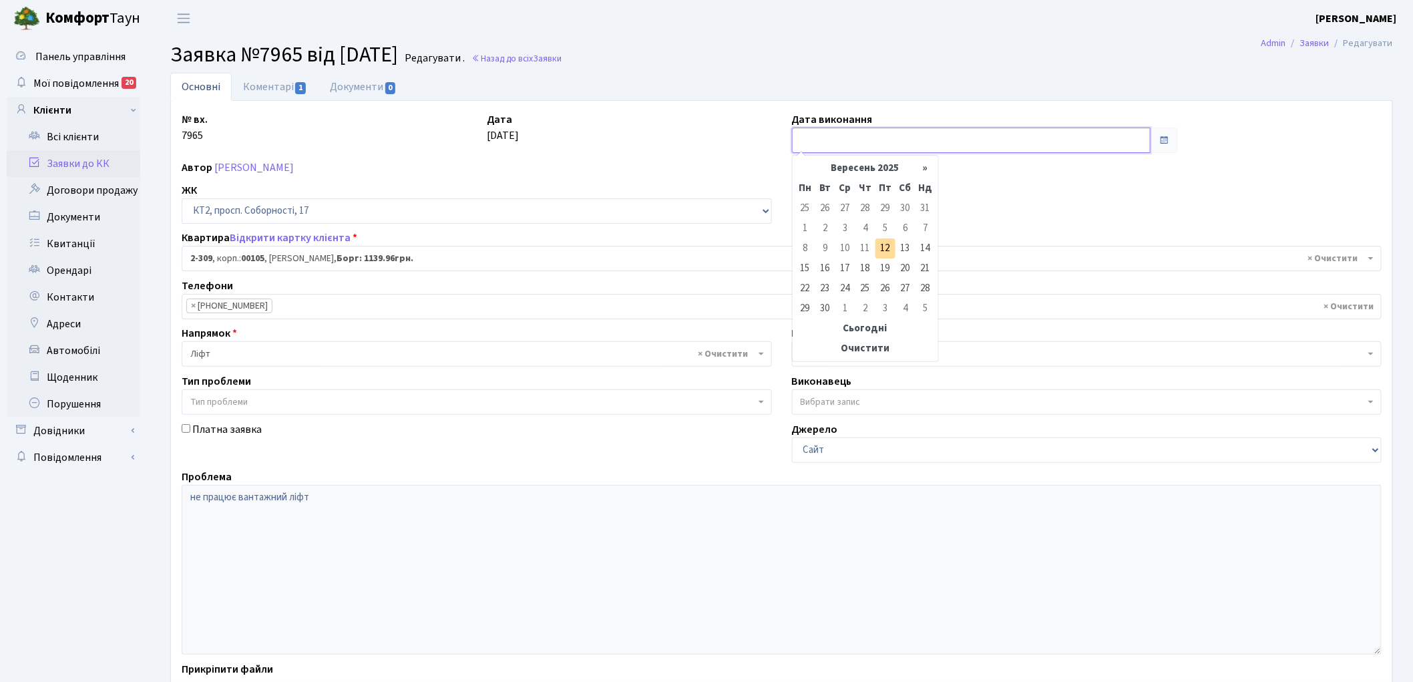
click at [820, 138] on input "text" at bounding box center [971, 140] width 359 height 25
click at [881, 248] on td "12" at bounding box center [885, 248] width 20 height 20
type input "[DATE]"
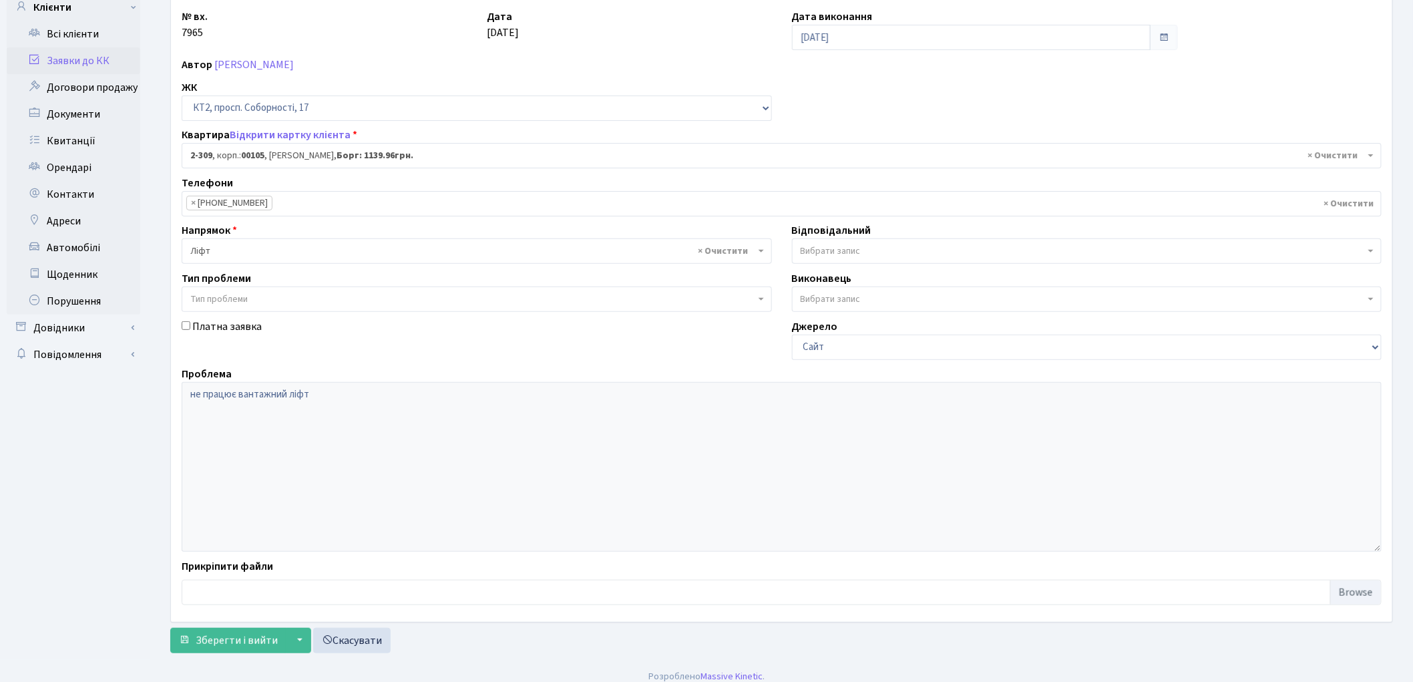
scroll to position [115, 0]
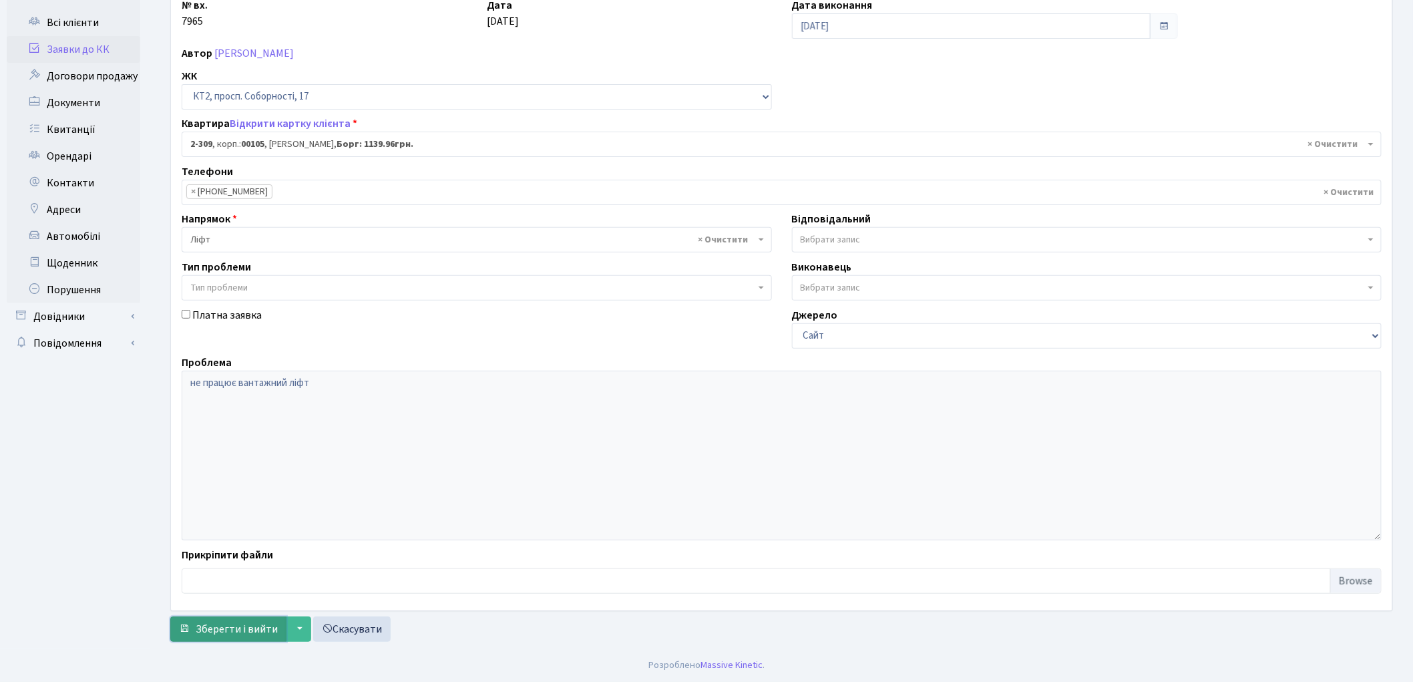
click at [223, 631] on span "Зберегти і вийти" at bounding box center [237, 629] width 82 height 15
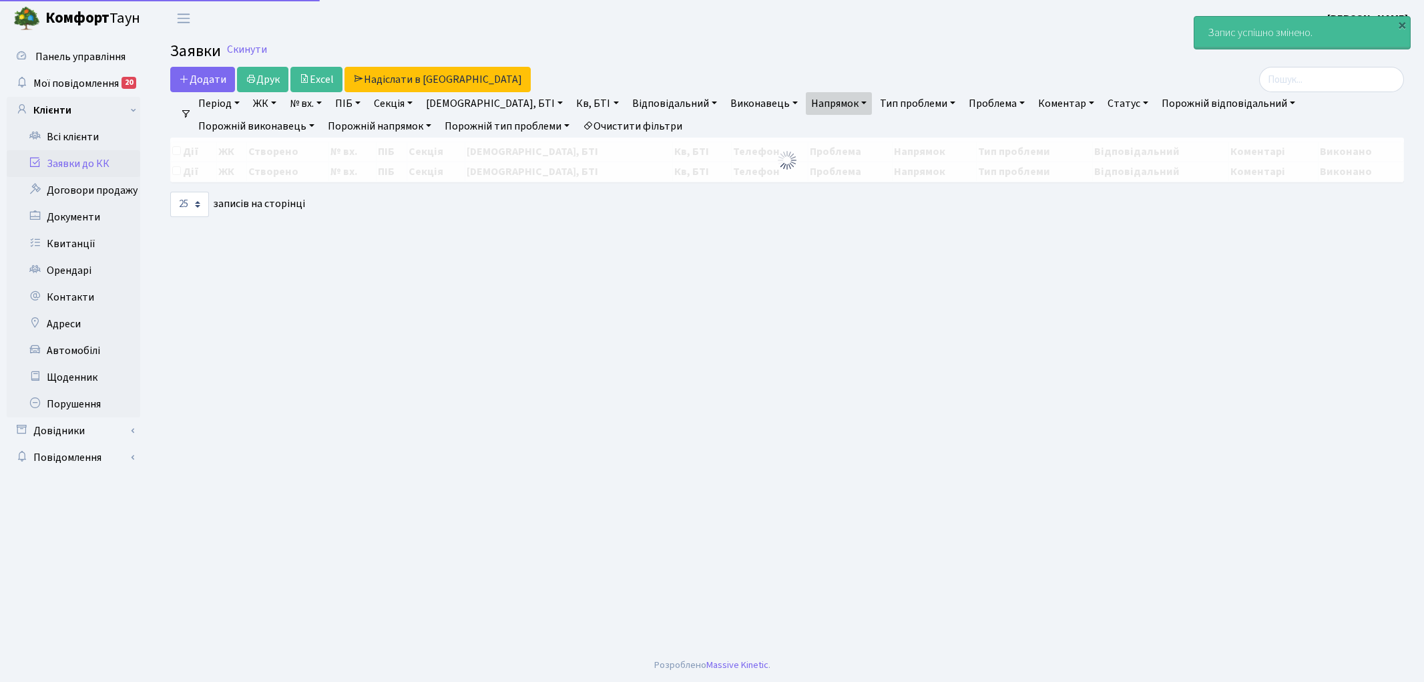
select select "25"
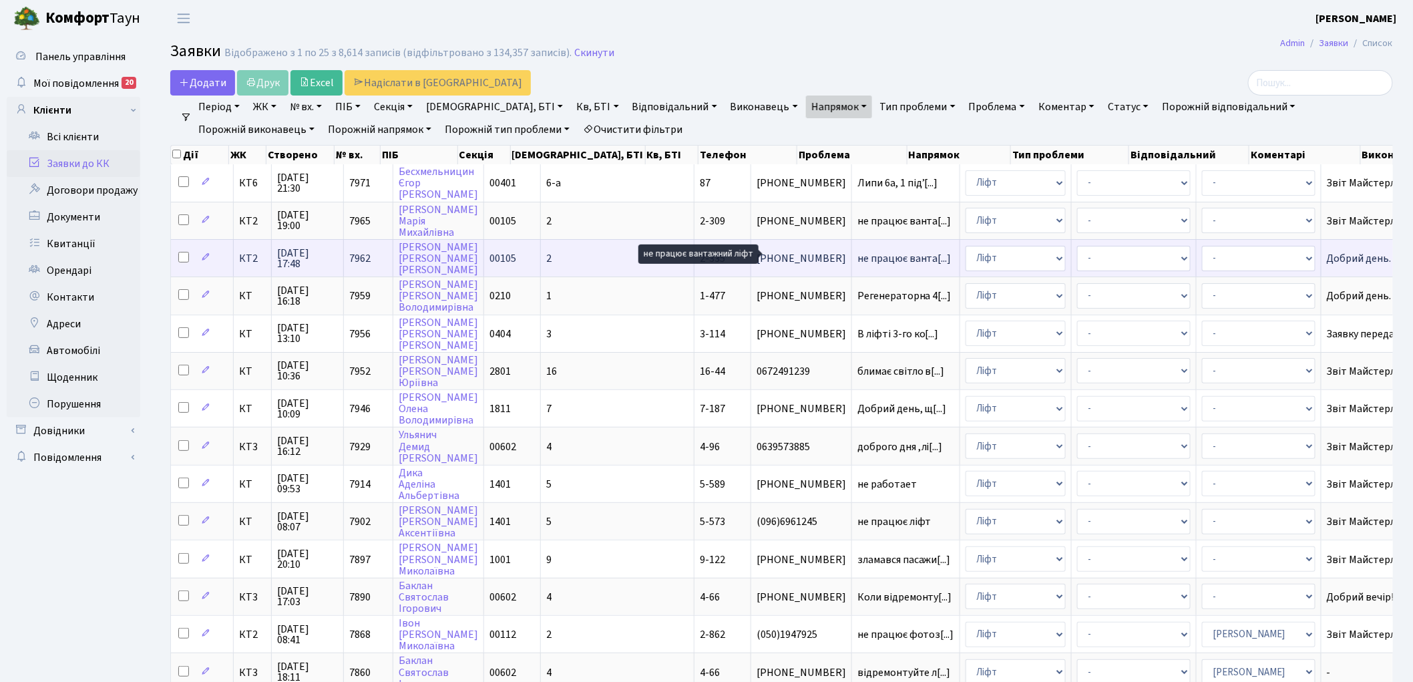
click at [857, 254] on span "не працює ванта[...]" at bounding box center [904, 258] width 94 height 15
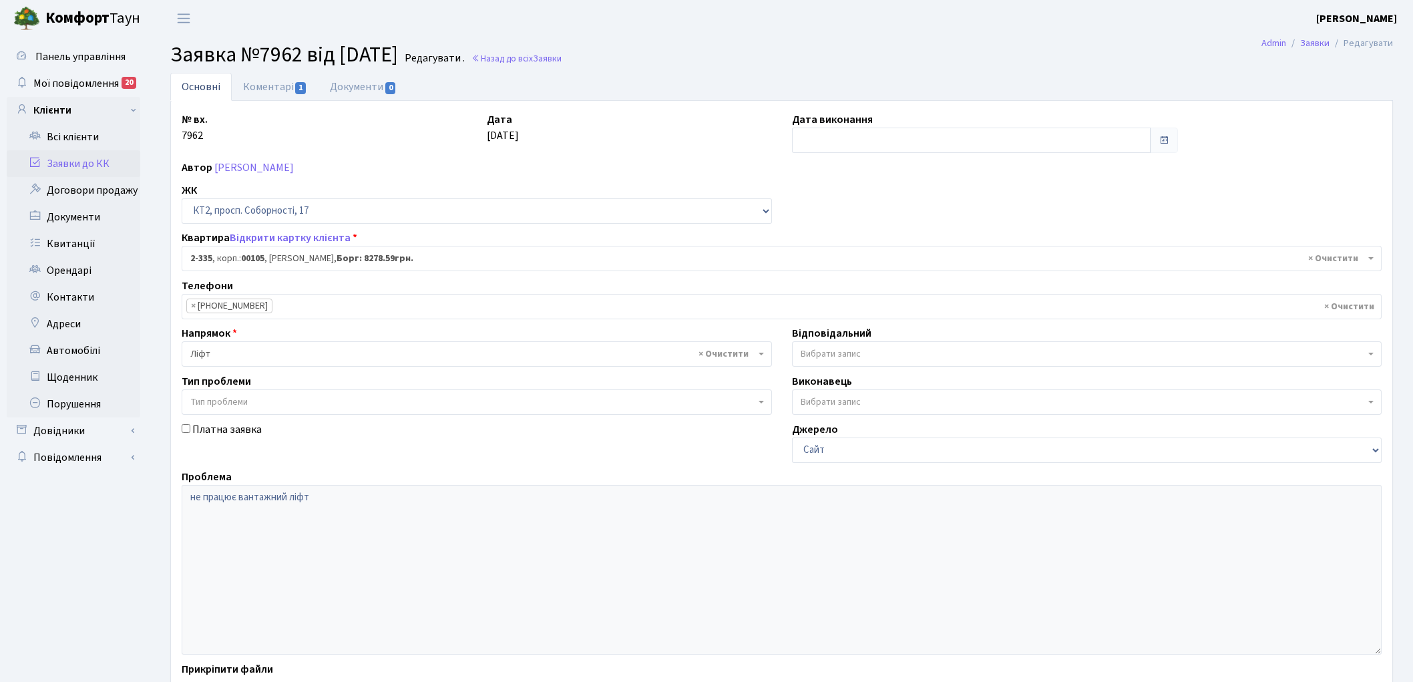
select select "15387"
click at [267, 87] on link "Коментарі 1" at bounding box center [275, 86] width 87 height 27
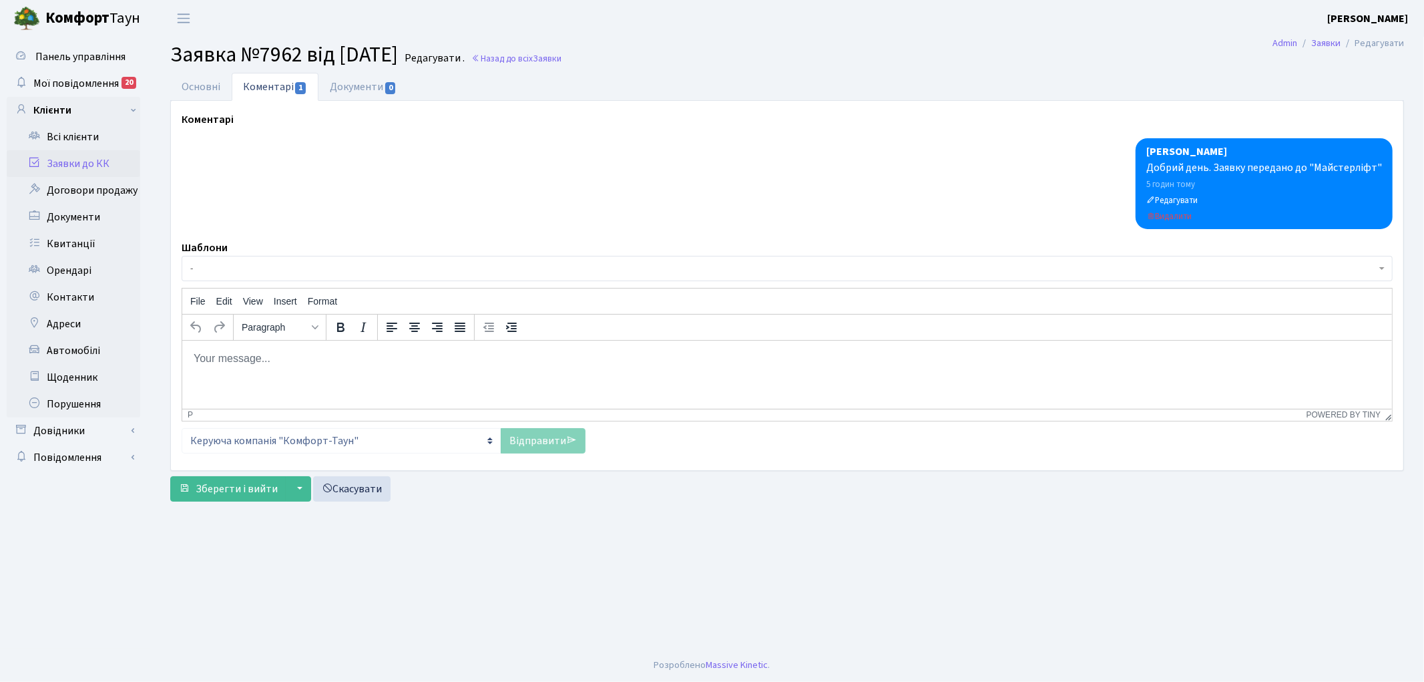
click at [243, 267] on span "-" at bounding box center [783, 268] width 1186 height 13
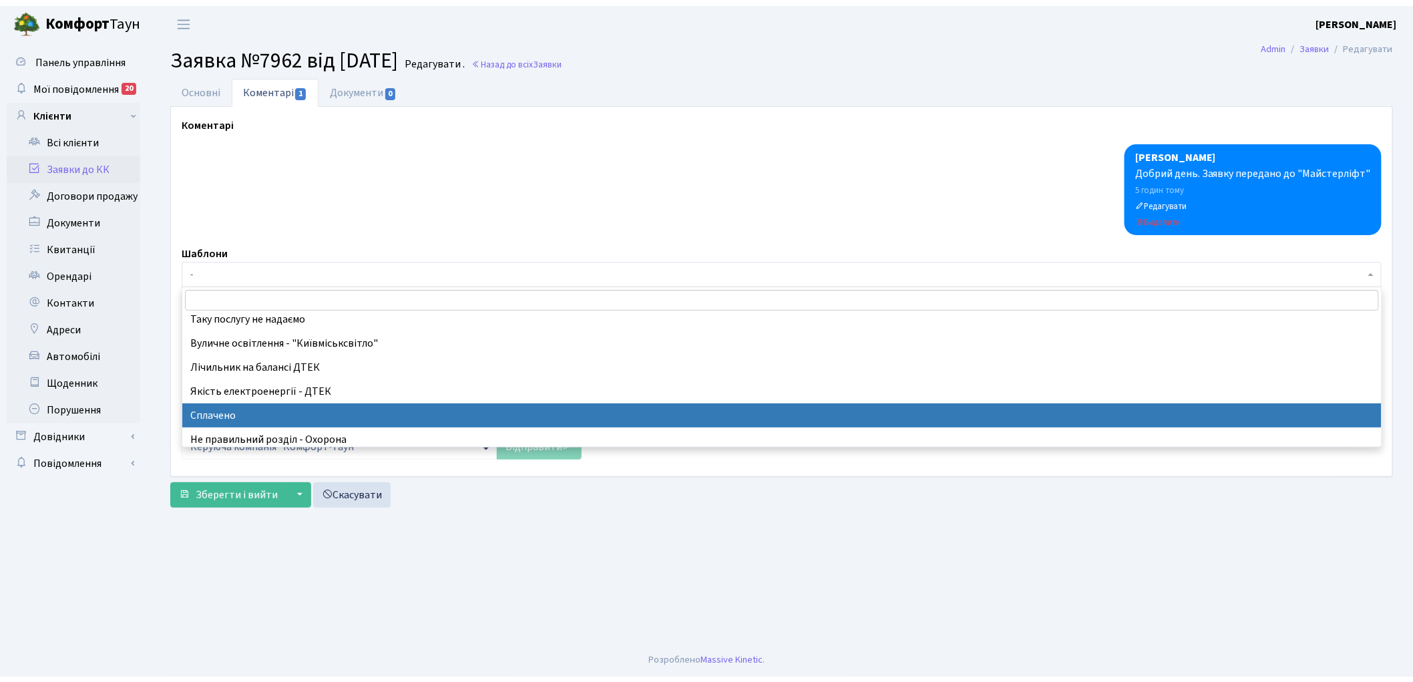
scroll to position [296, 0]
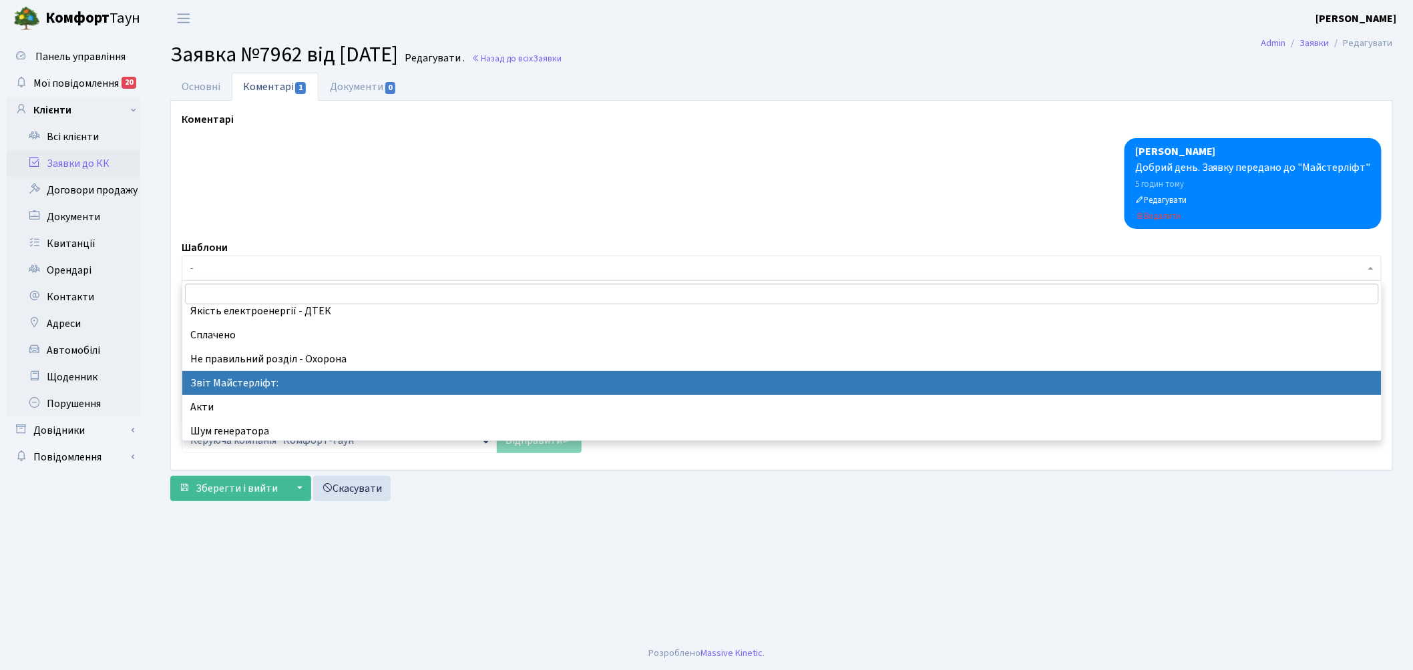
select select "37"
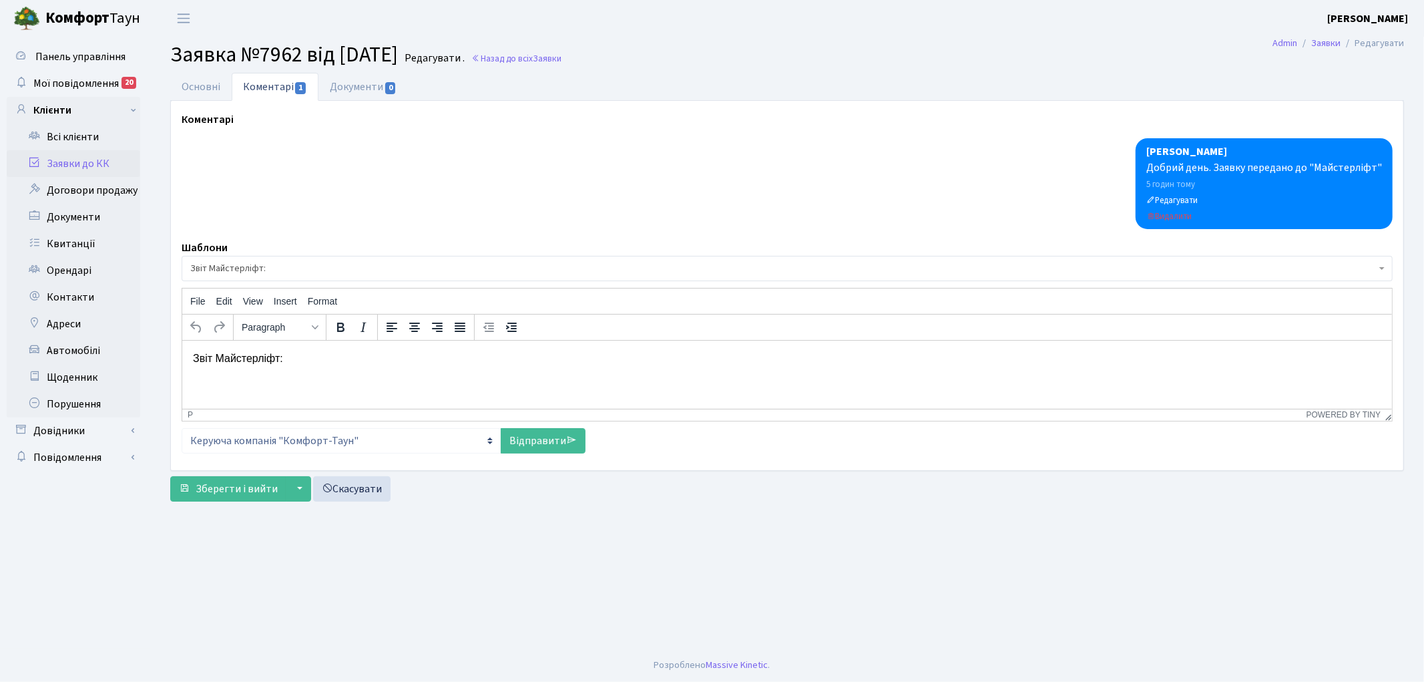
click at [330, 361] on p "Звіт Майстерліфт:" at bounding box center [786, 358] width 1188 height 15
click at [525, 445] on link "Відправити" at bounding box center [543, 440] width 85 height 25
select select
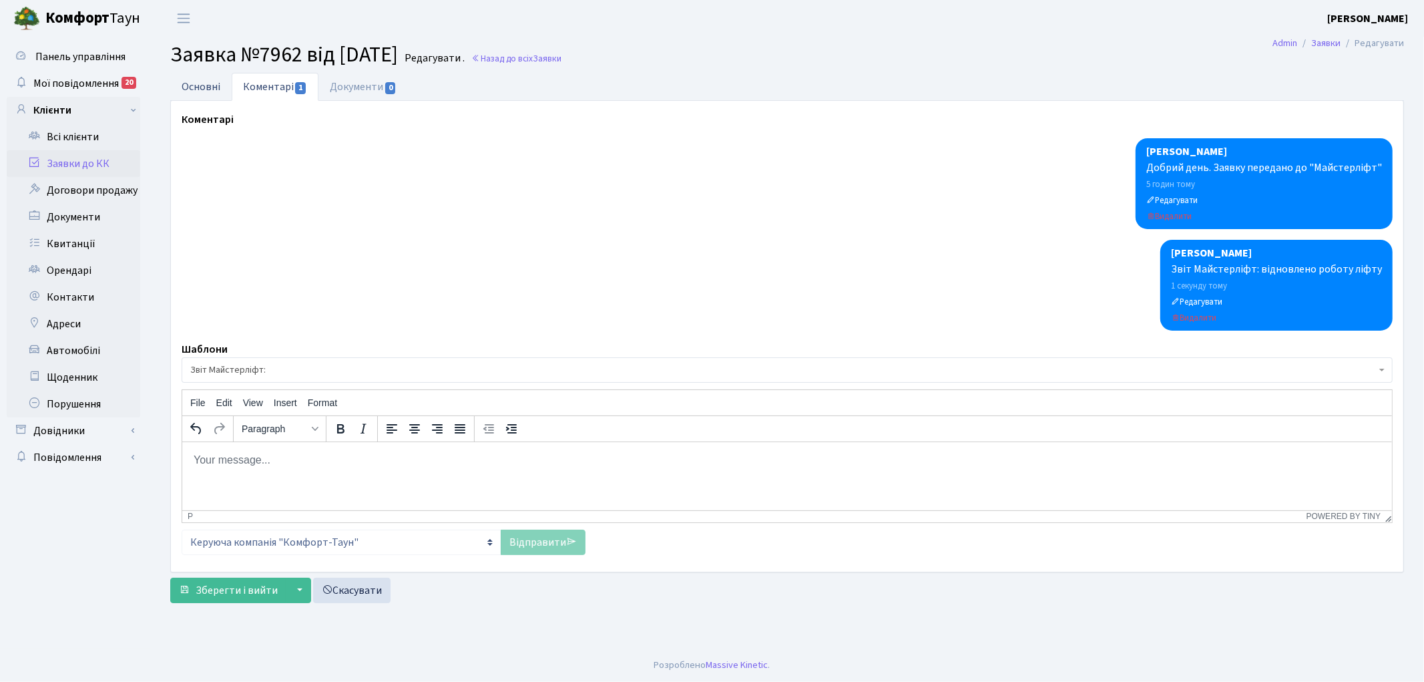
click at [196, 83] on link "Основні" at bounding box center [200, 86] width 61 height 27
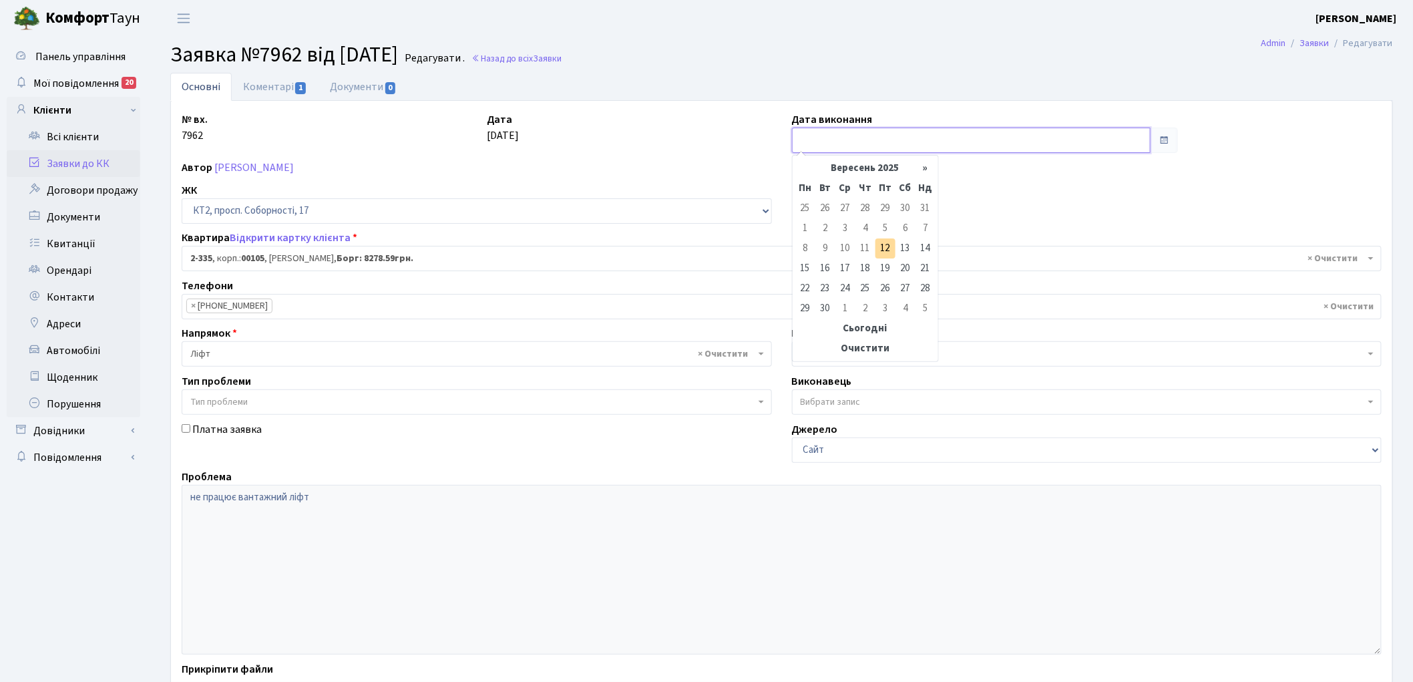
click at [821, 134] on input "text" at bounding box center [971, 140] width 359 height 25
click at [888, 251] on td "12" at bounding box center [885, 248] width 20 height 20
type input "[DATE]"
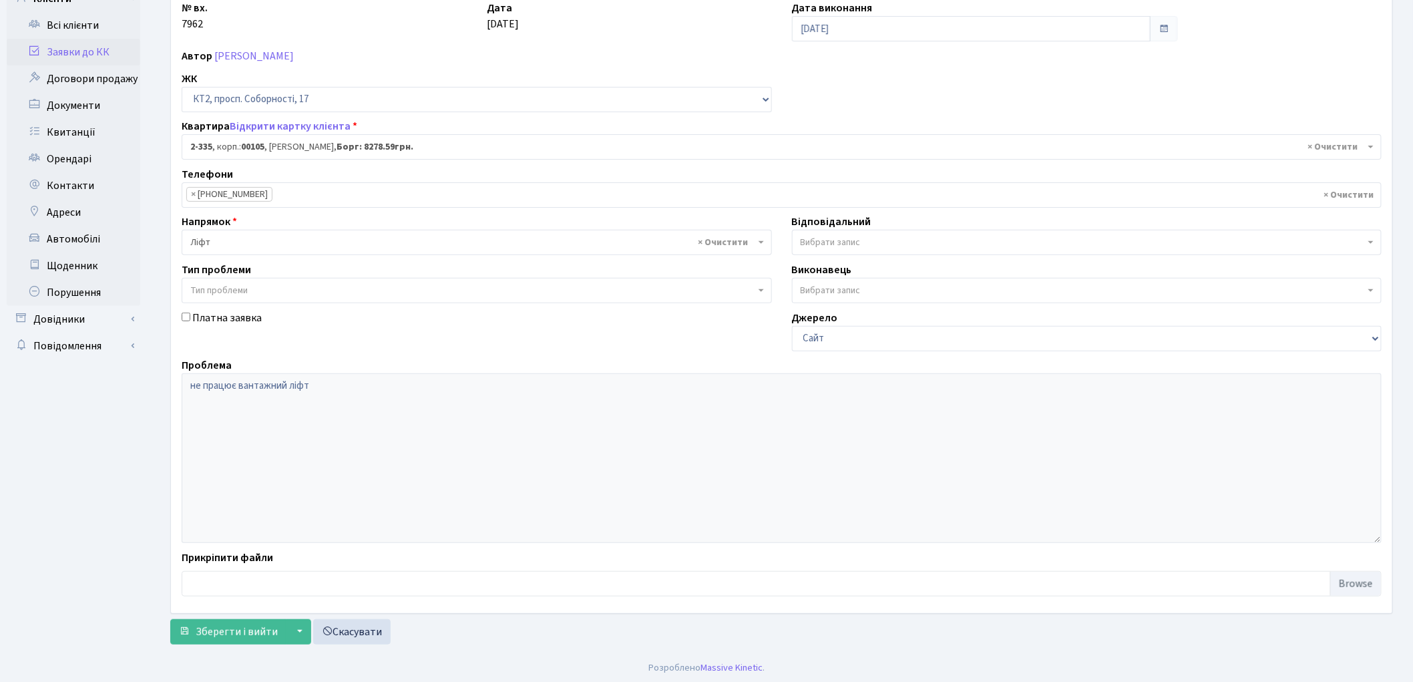
scroll to position [115, 0]
click at [219, 622] on span "Зберегти і вийти" at bounding box center [237, 629] width 82 height 15
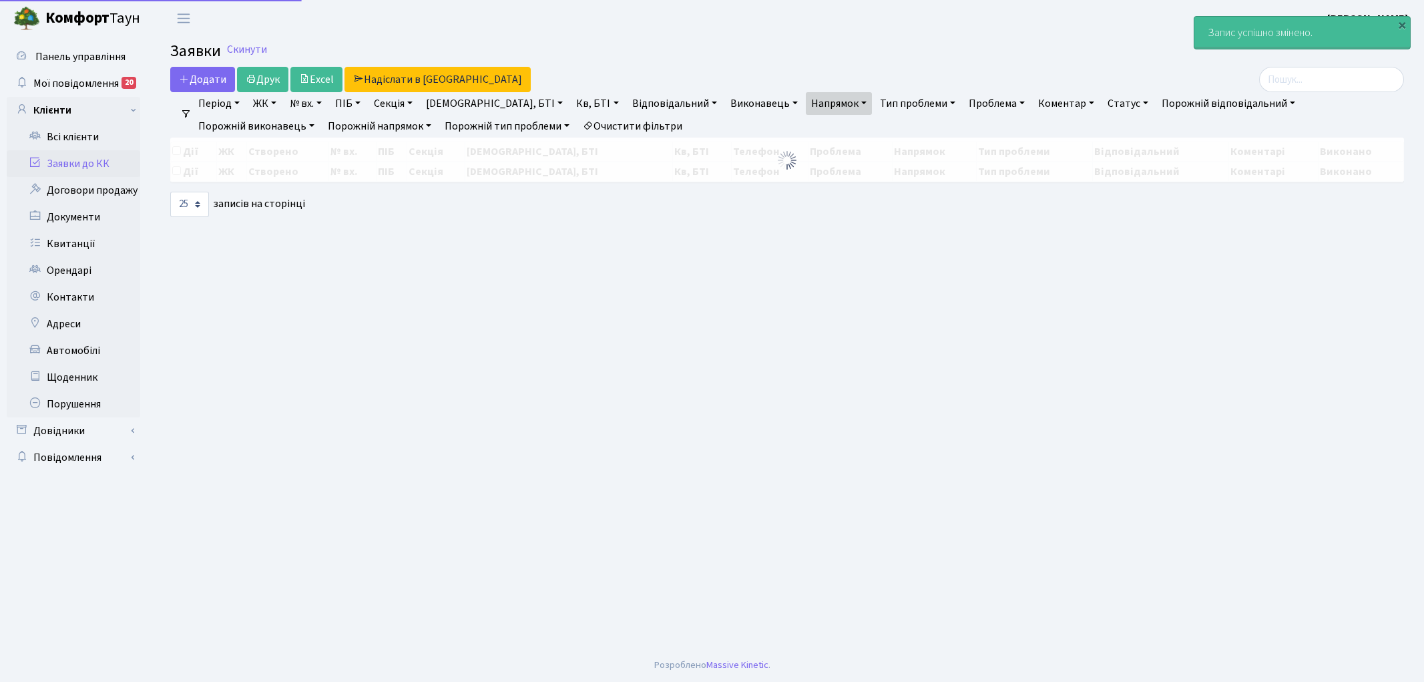
select select "25"
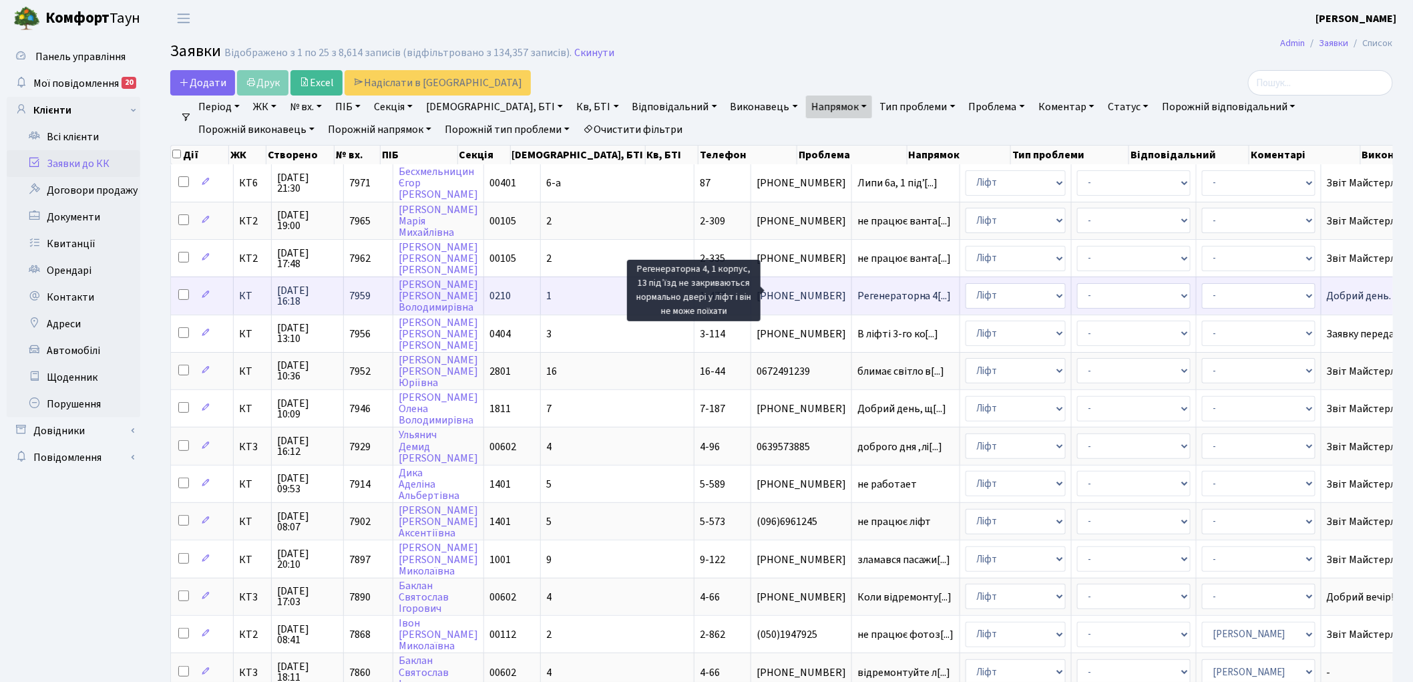
click at [857, 292] on span "Регенераторна 4[...]" at bounding box center [904, 295] width 94 height 15
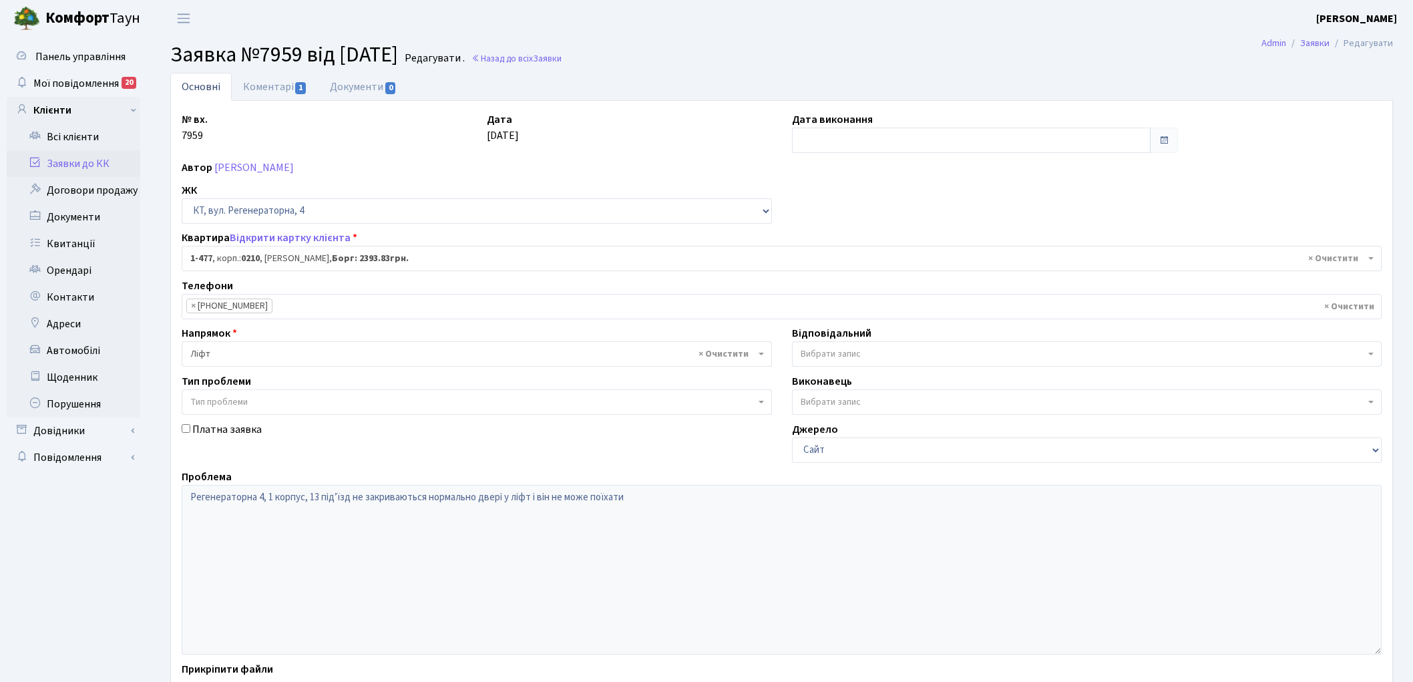
select select "396"
click at [262, 89] on link "Коментарі 1" at bounding box center [275, 86] width 87 height 27
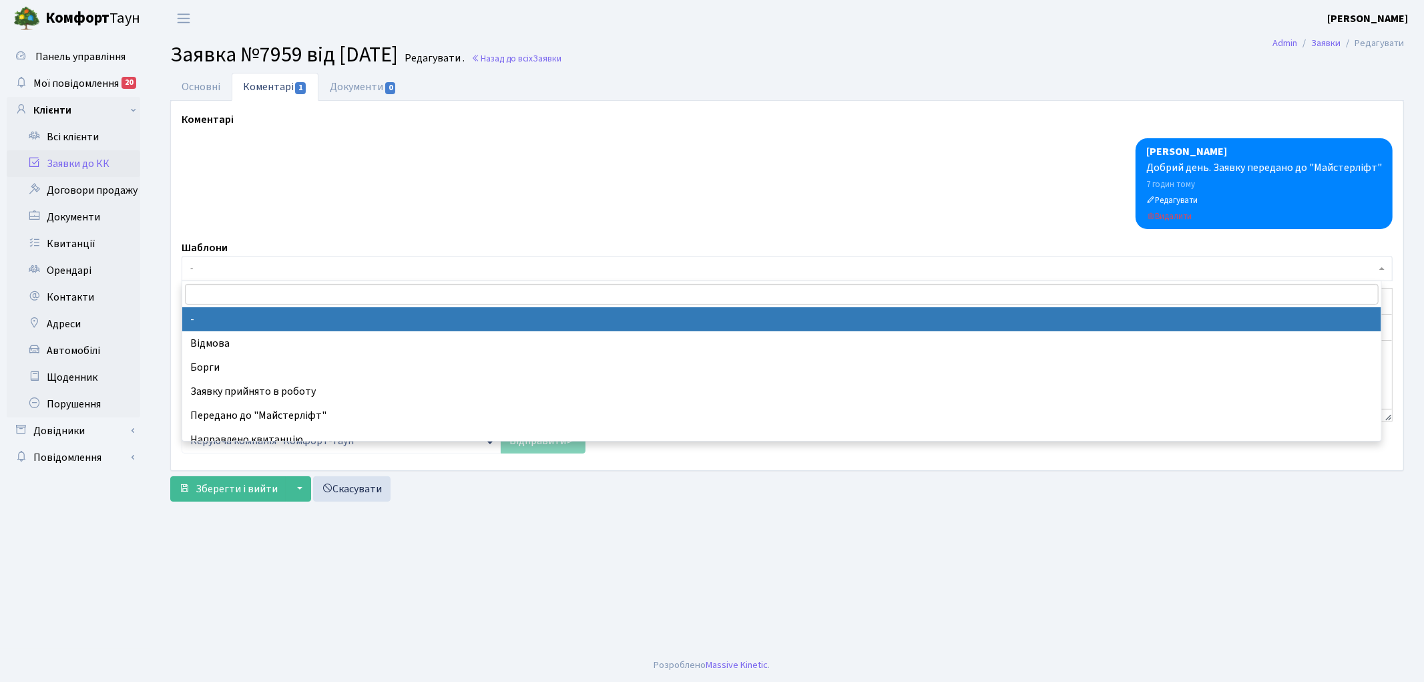
click at [271, 262] on span "-" at bounding box center [783, 268] width 1186 height 13
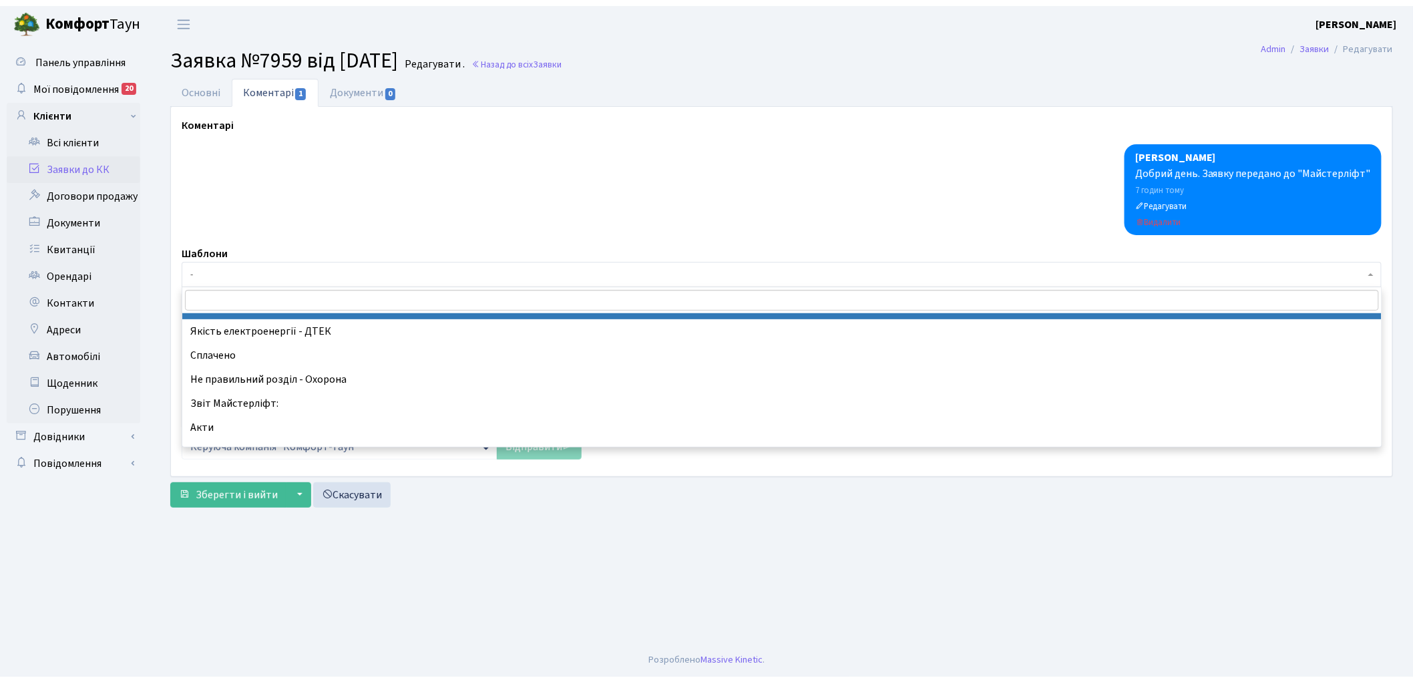
scroll to position [296, 0]
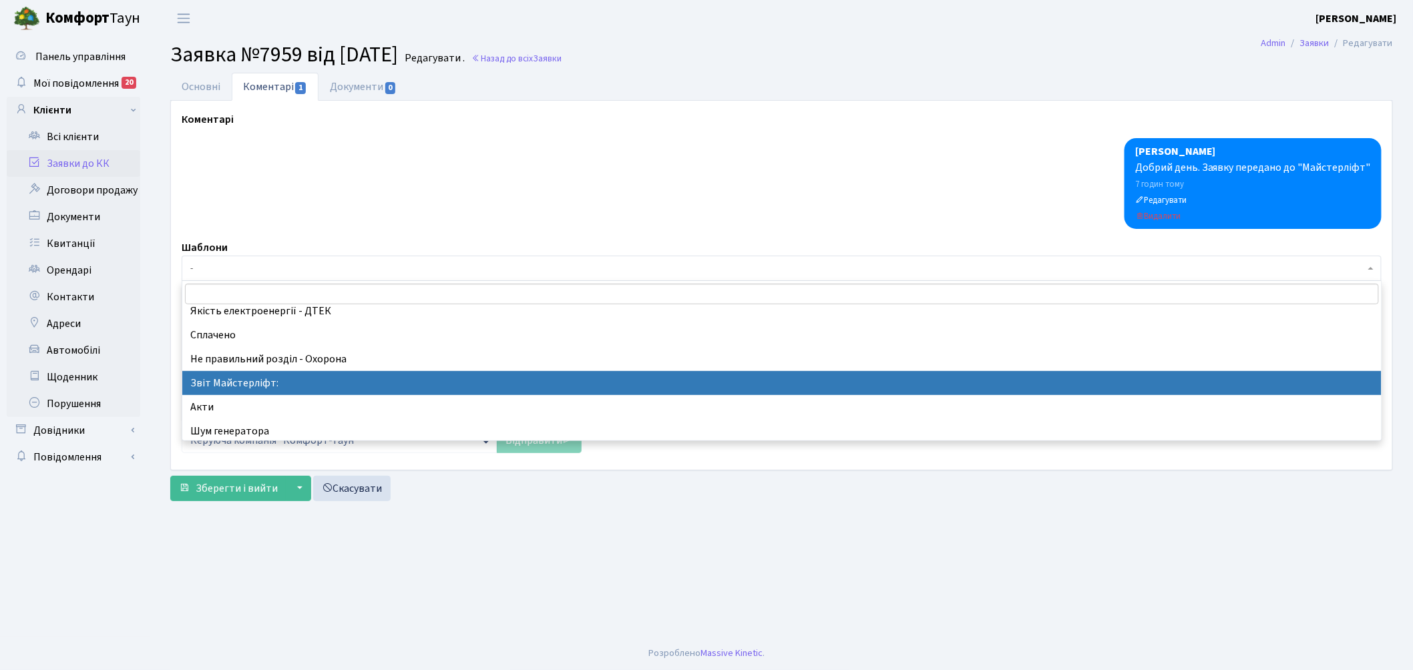
select select "37"
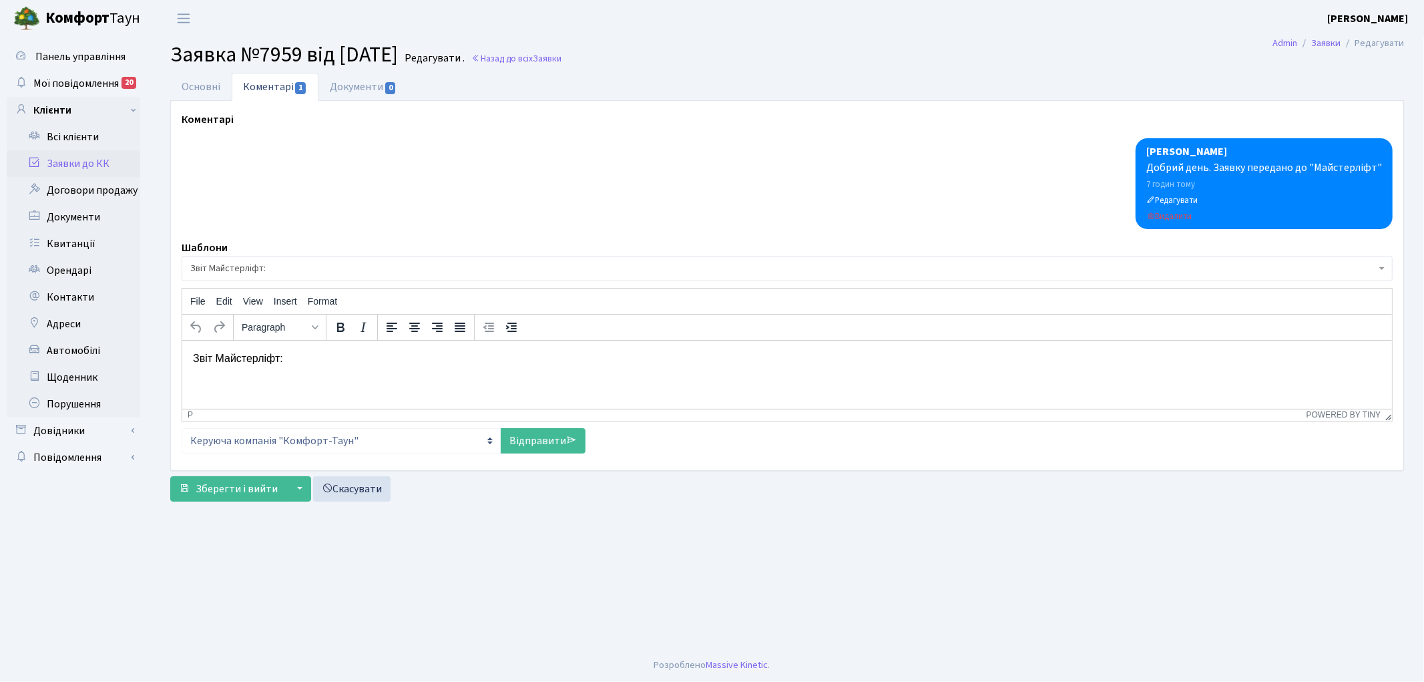
click at [353, 367] on html "Звіт Майстерліфт:" at bounding box center [787, 358] width 1210 height 36
click at [515, 437] on link "Відправити" at bounding box center [543, 440] width 85 height 25
select select
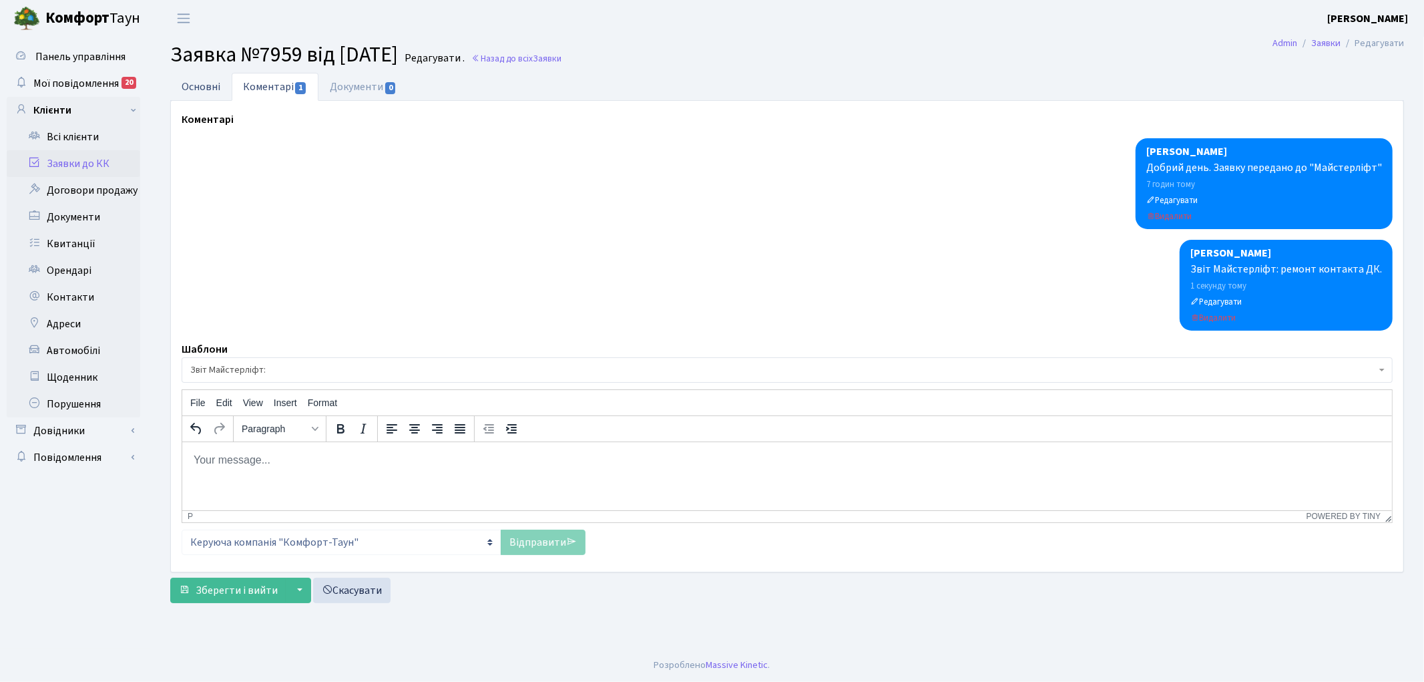
click at [202, 83] on link "Основні" at bounding box center [200, 86] width 61 height 27
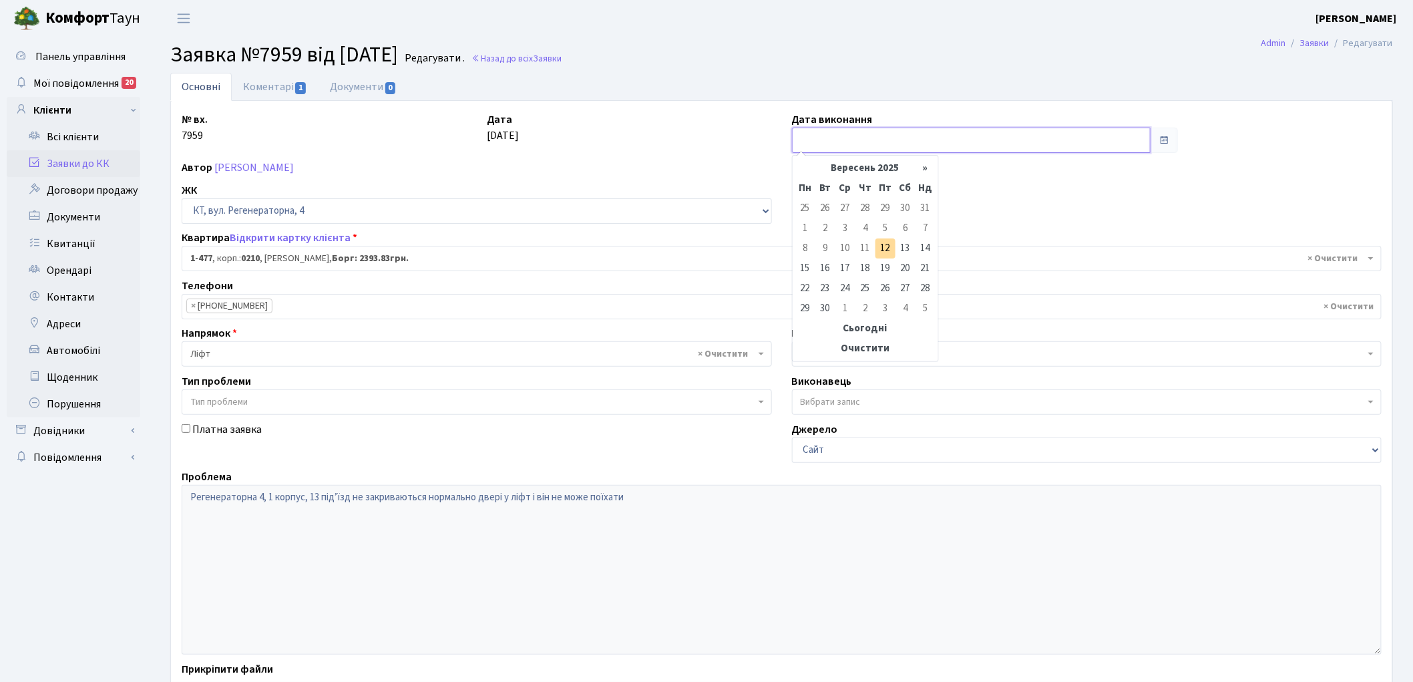
click at [816, 145] on input "text" at bounding box center [971, 140] width 359 height 25
click at [884, 246] on td "12" at bounding box center [885, 248] width 20 height 20
type input "[DATE]"
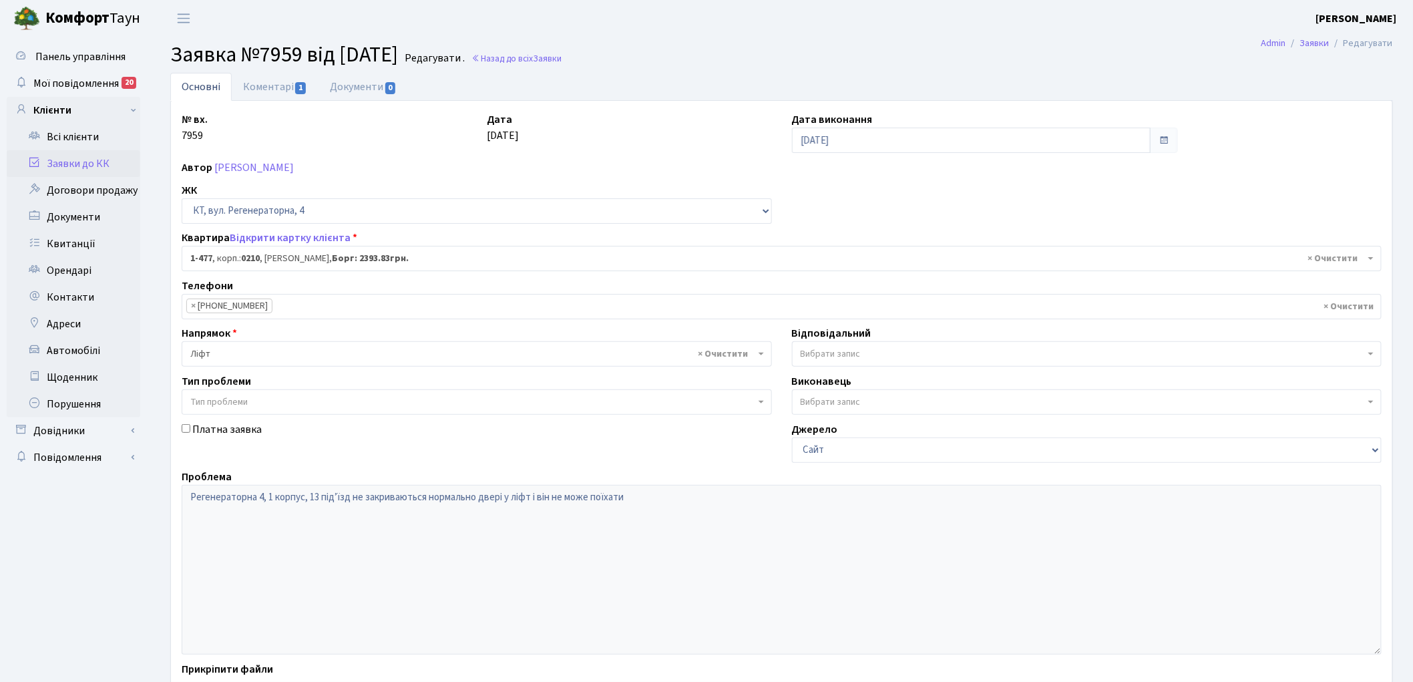
scroll to position [115, 0]
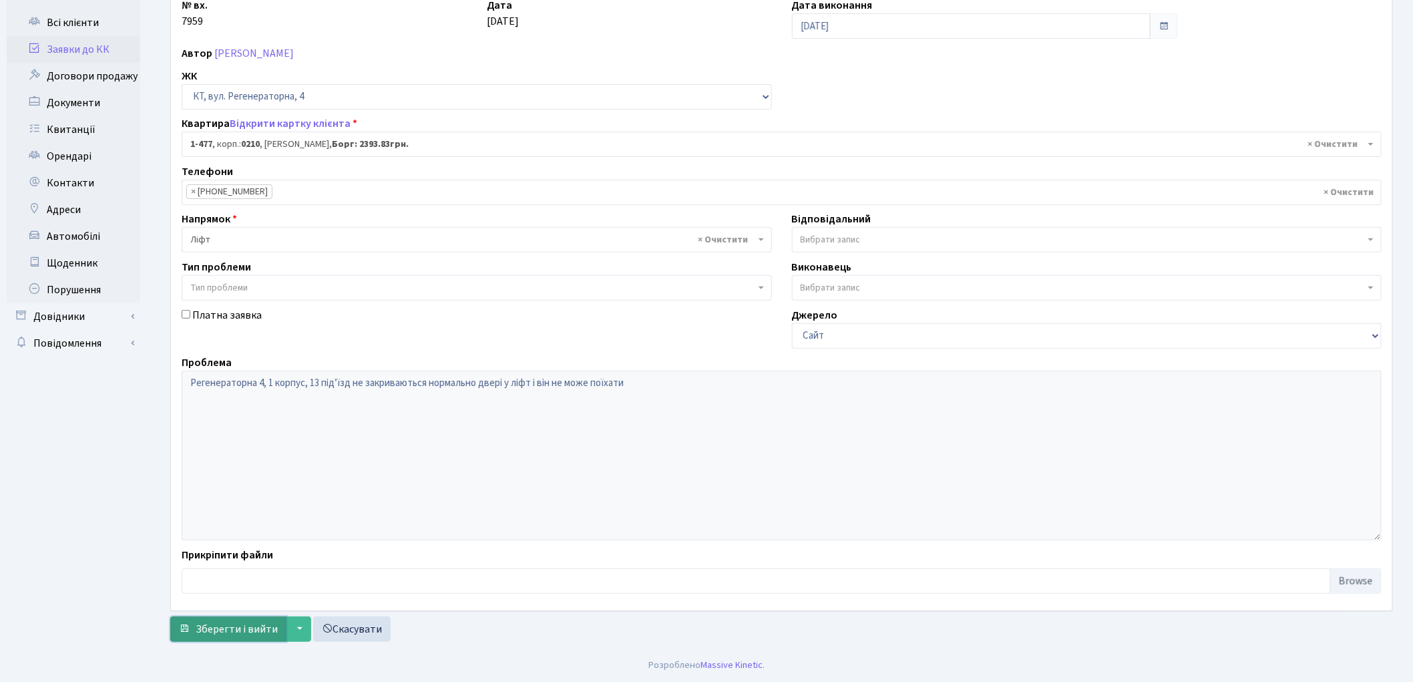
click at [201, 633] on span "Зберегти і вийти" at bounding box center [237, 629] width 82 height 15
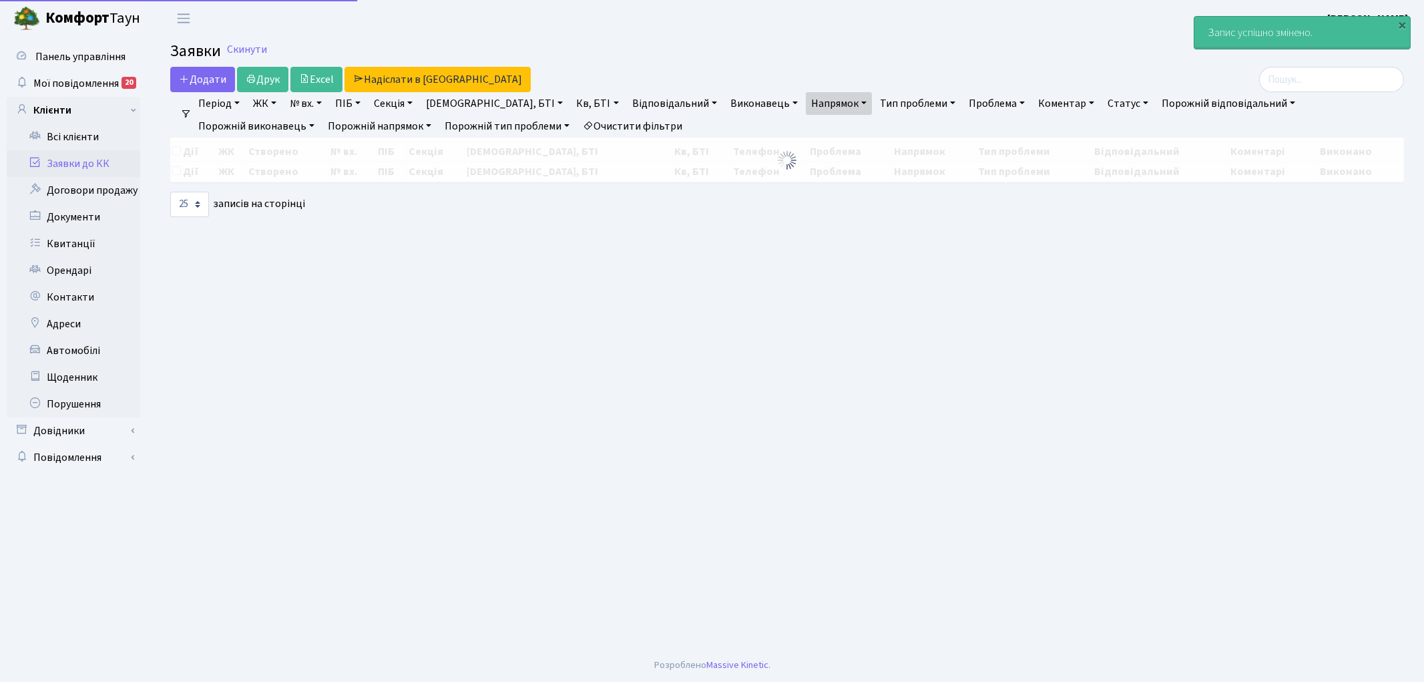
select select "25"
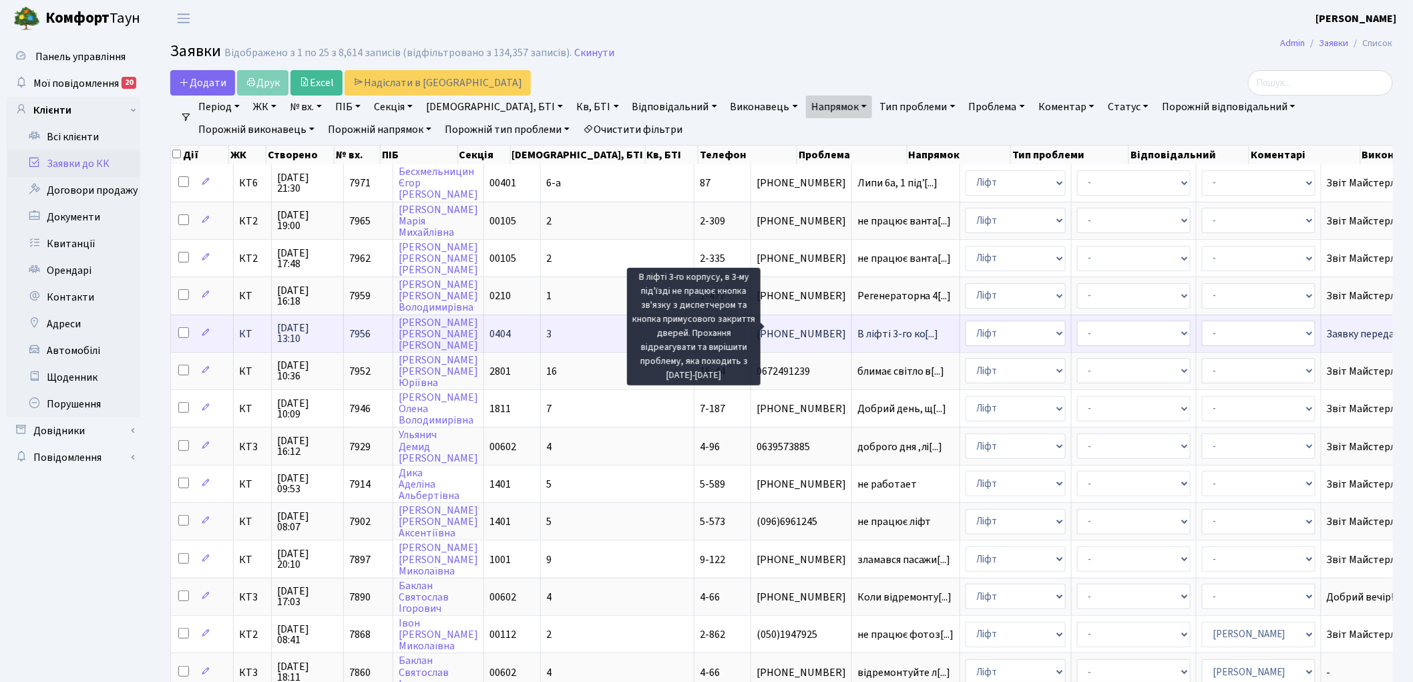
click at [857, 326] on span "В ліфті 3-го ко[...]" at bounding box center [897, 333] width 81 height 15
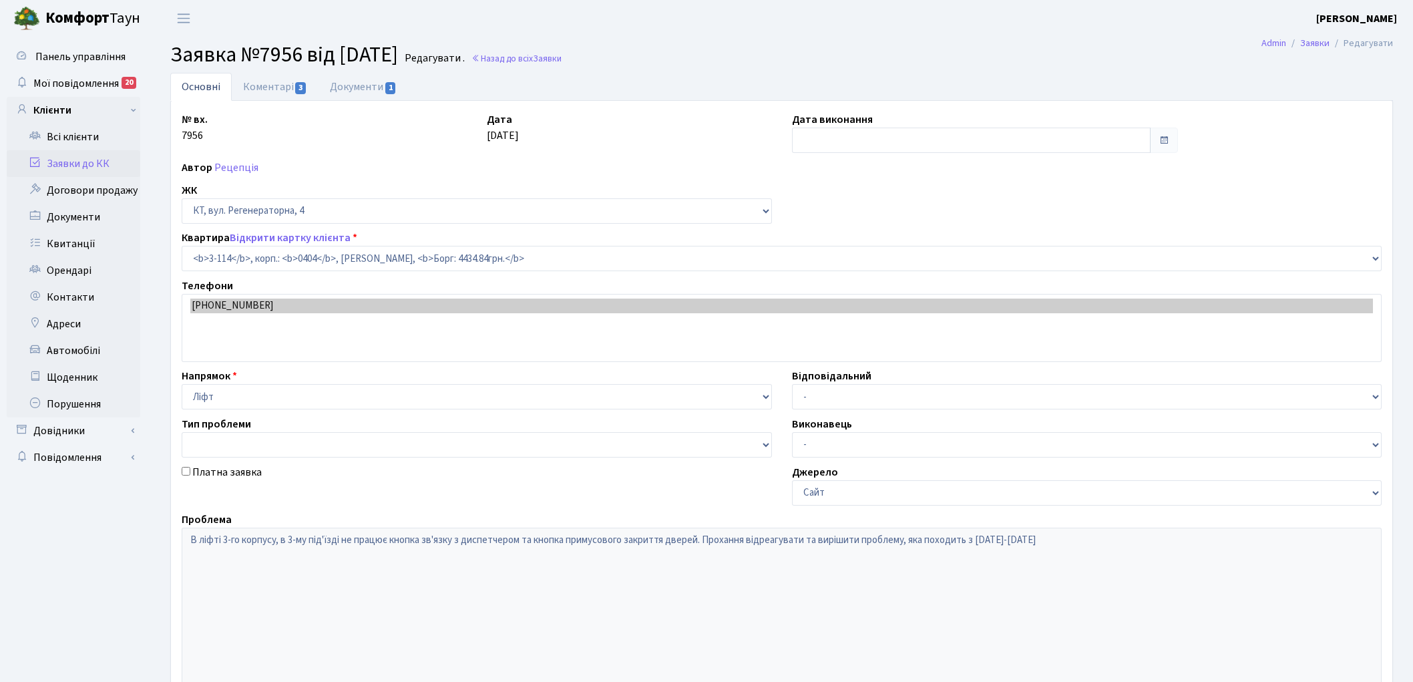
select select "923"
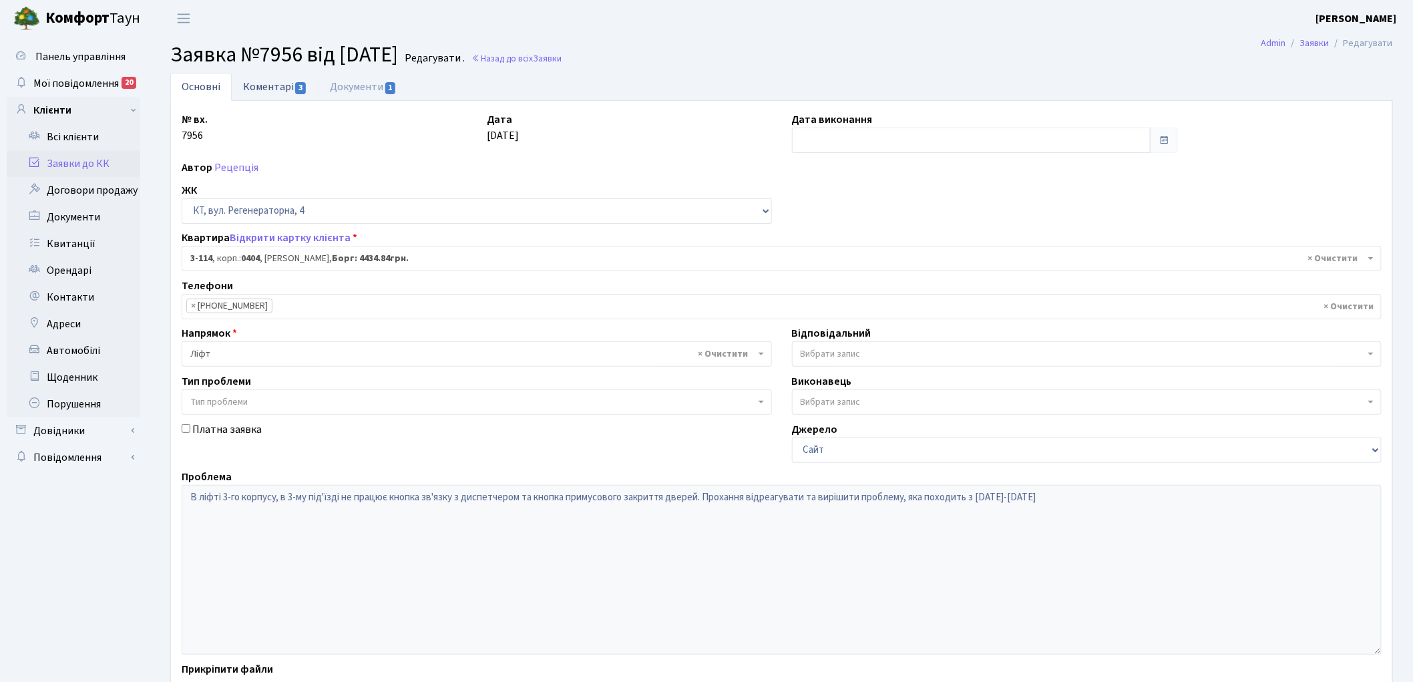
click at [270, 87] on link "Коментарі 3" at bounding box center [275, 86] width 87 height 27
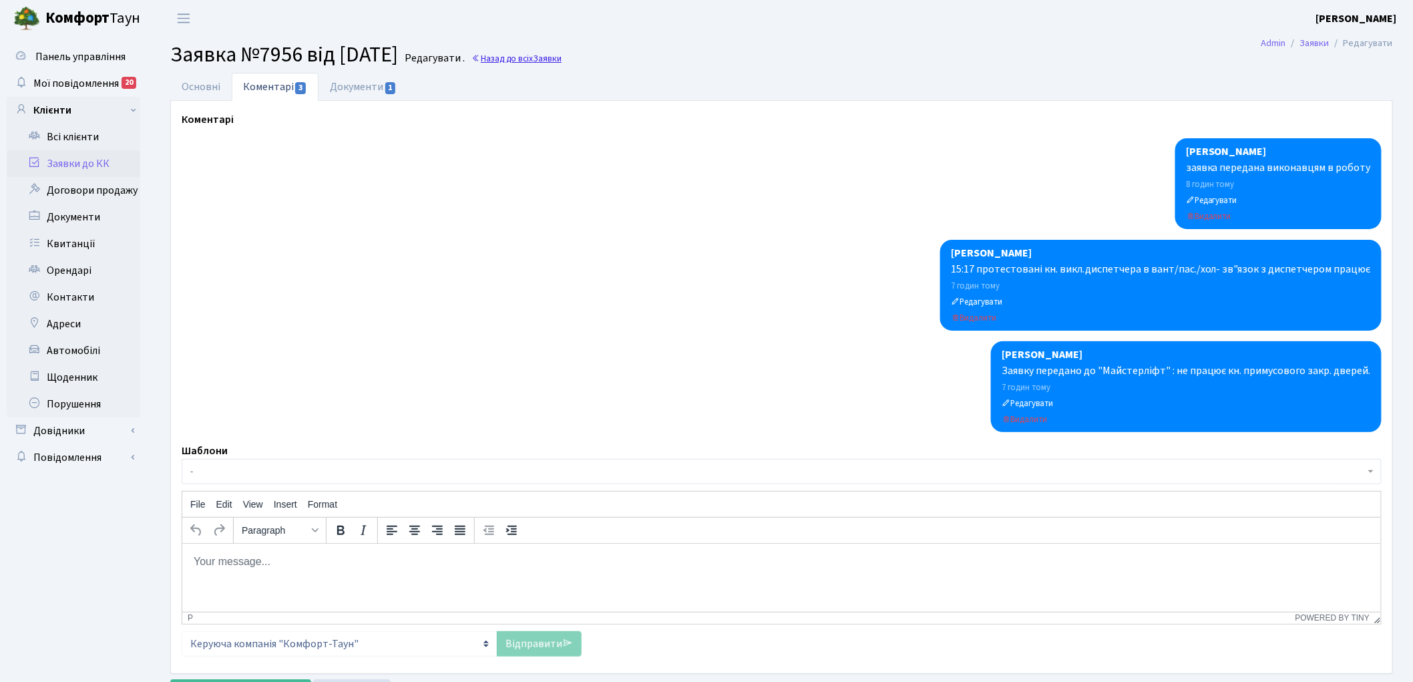
click at [529, 60] on link "Назад до всіх Заявки" at bounding box center [516, 58] width 90 height 13
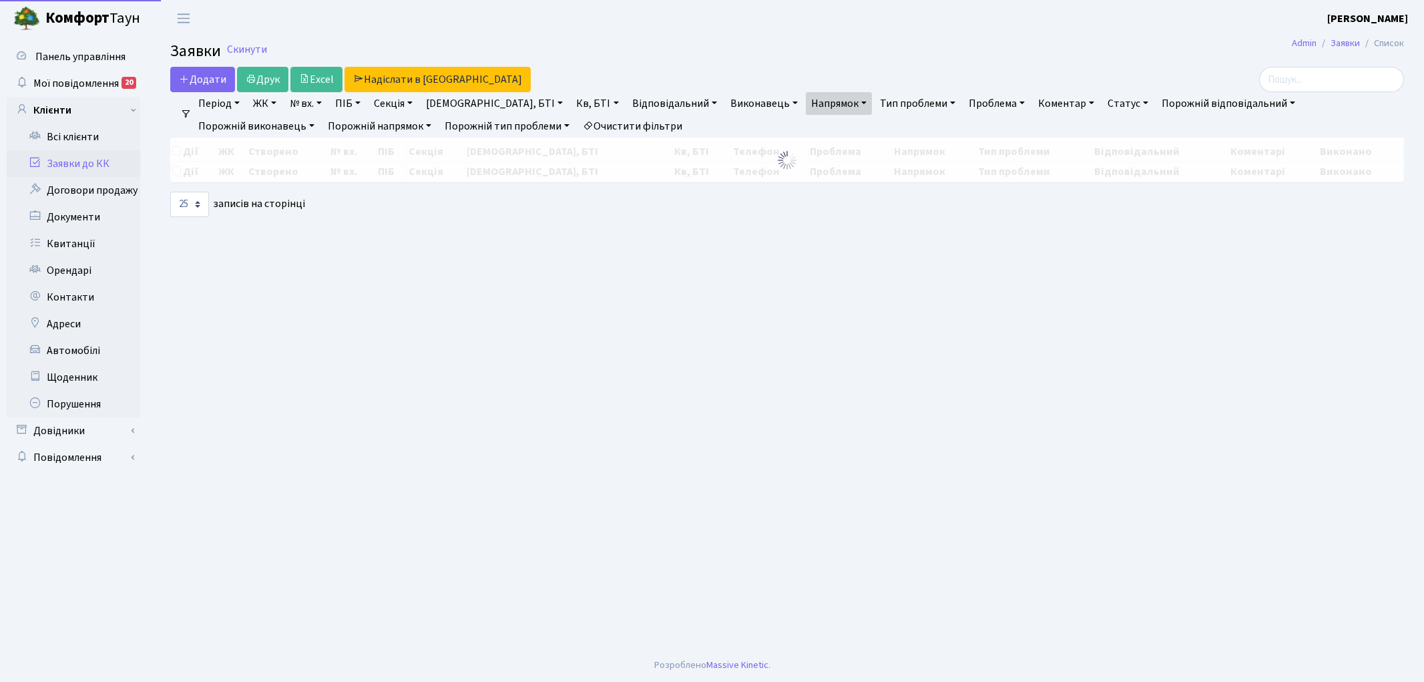
select select "25"
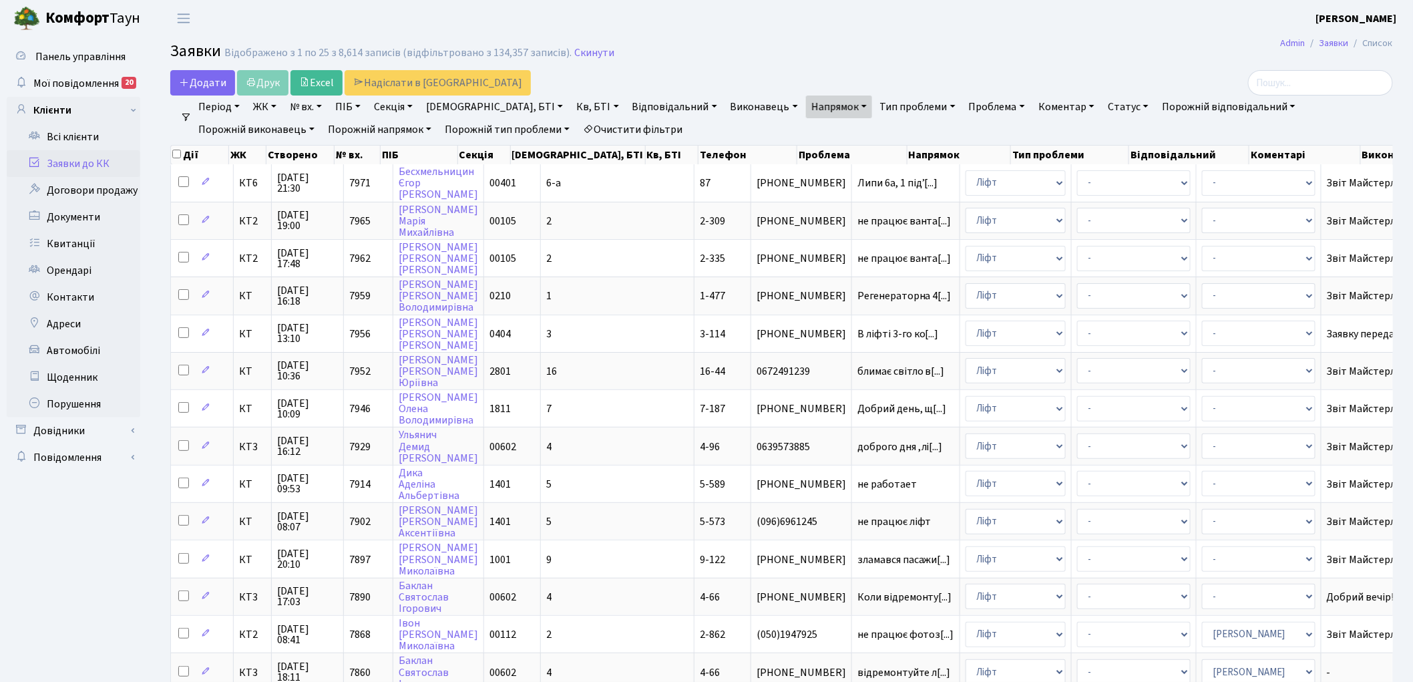
click at [578, 130] on link "Очистити фільтри" at bounding box center [633, 129] width 110 height 23
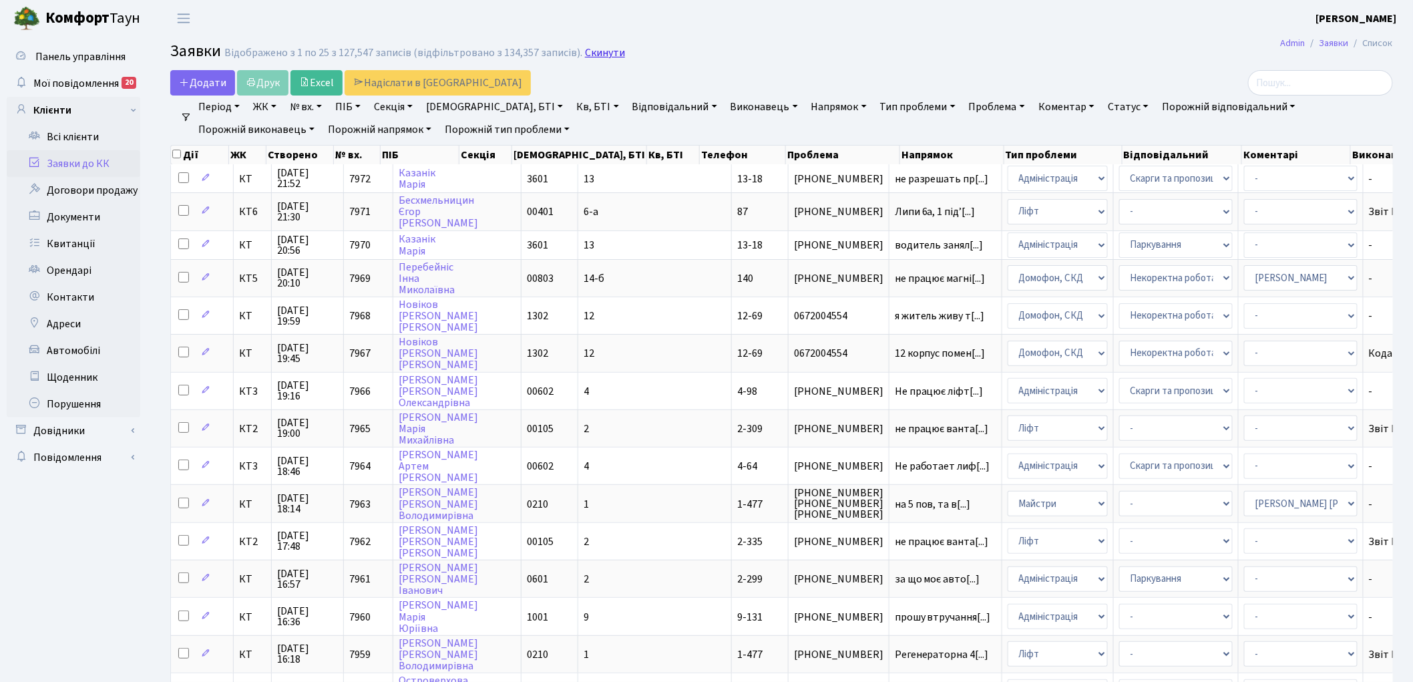
click at [594, 54] on link "Скинути" at bounding box center [605, 53] width 40 height 13
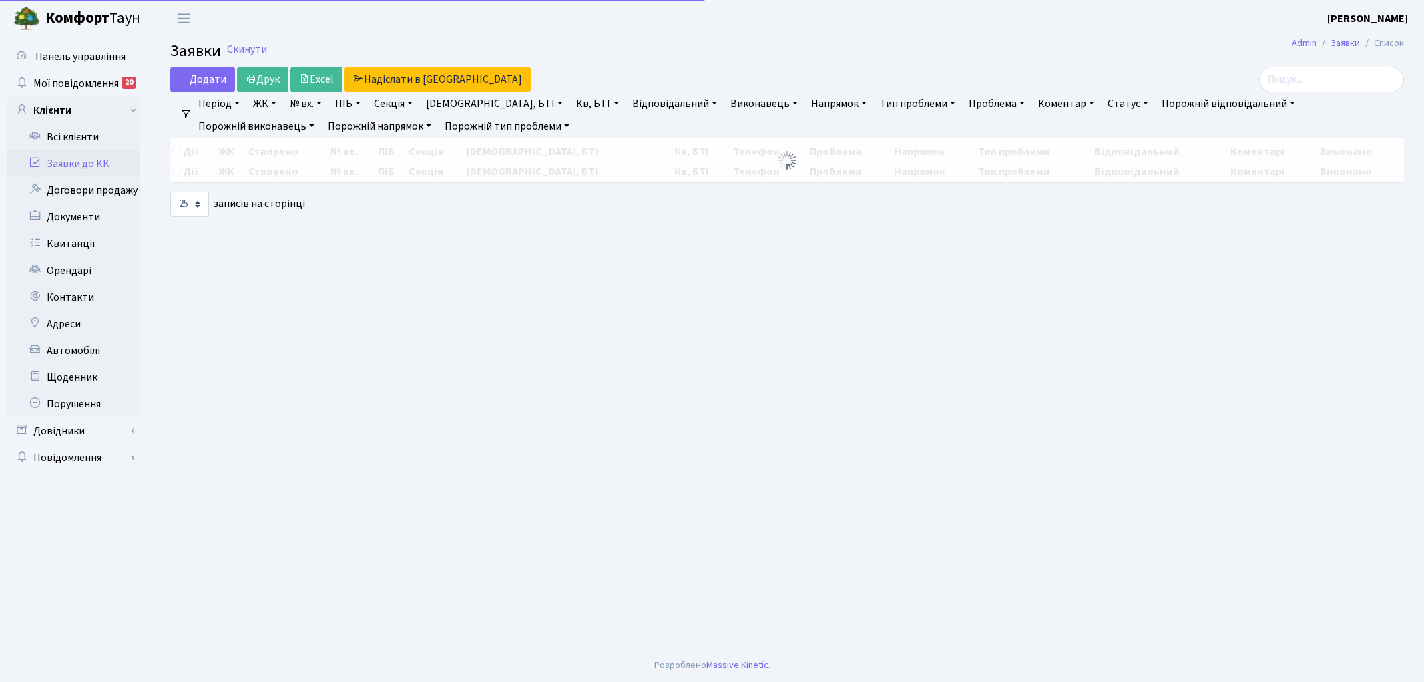
select select "25"
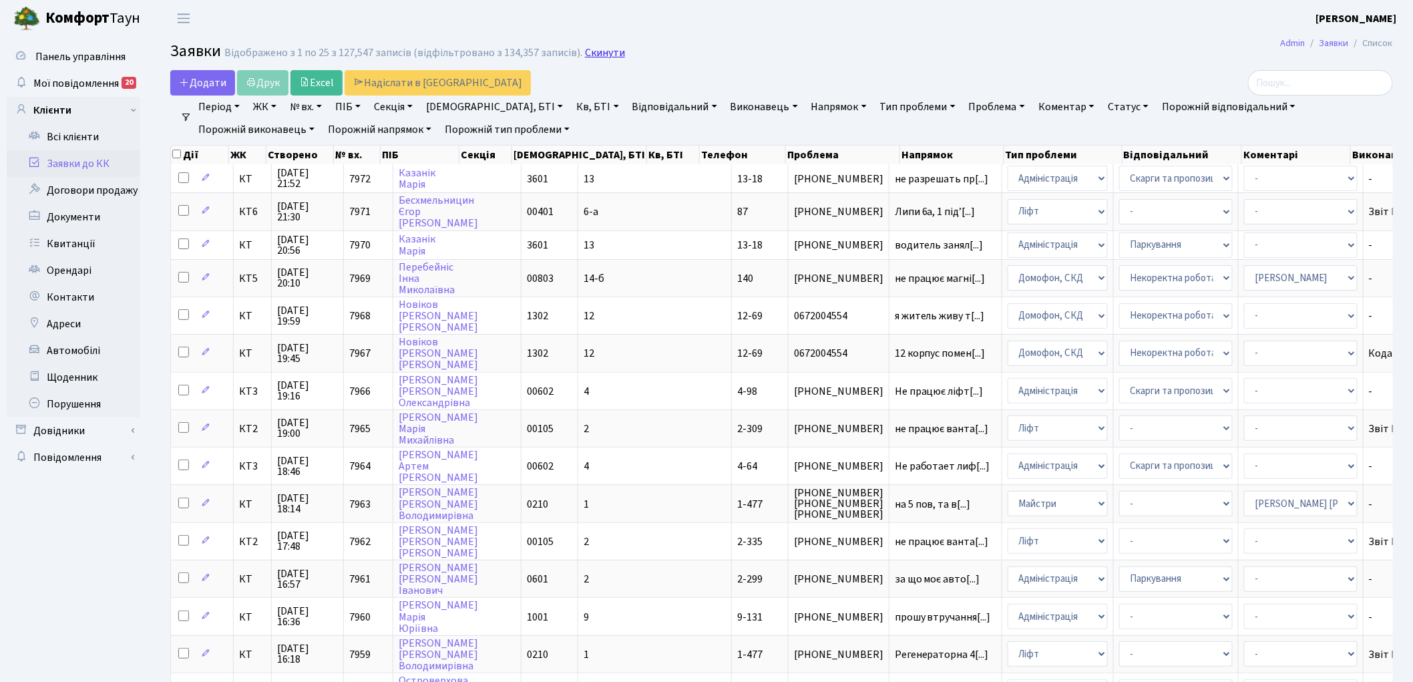
click at [590, 55] on link "Скинути" at bounding box center [605, 53] width 40 height 13
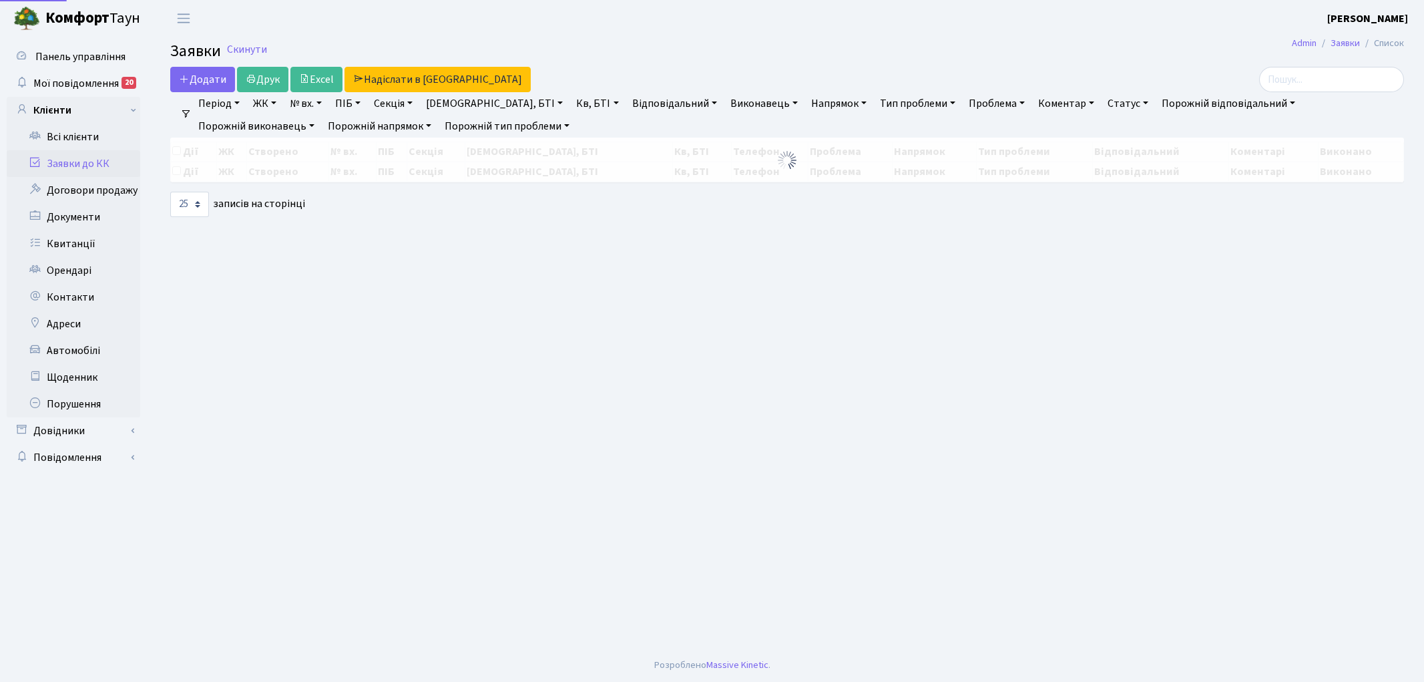
select select "25"
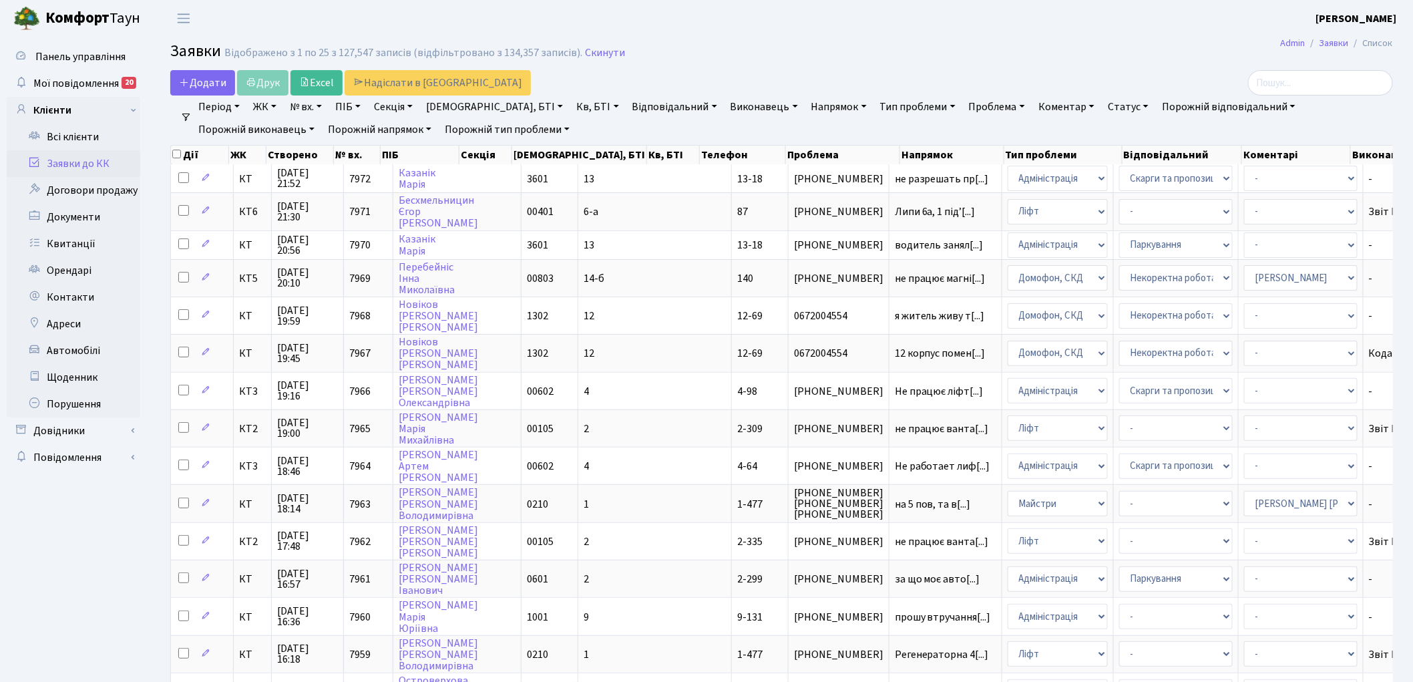
click at [590, 55] on link "Скинути" at bounding box center [605, 53] width 40 height 13
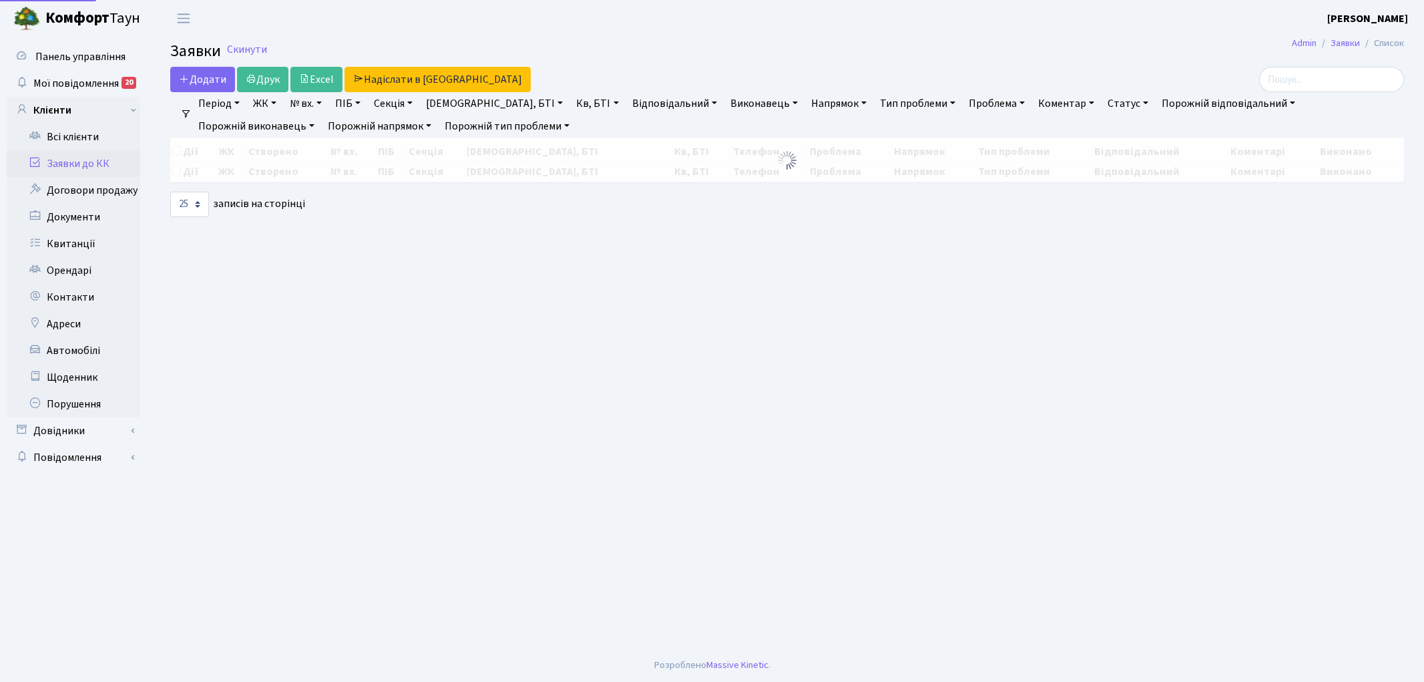
select select "25"
